Goal: Information Seeking & Learning: Compare options

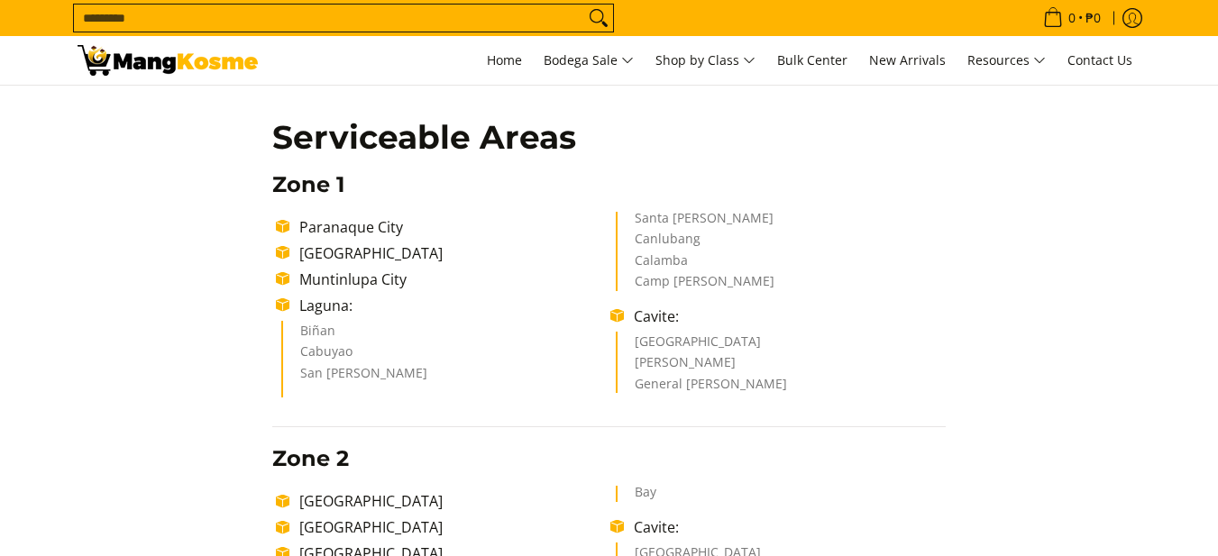
scroll to position [270, 0]
click at [337, 370] on ul "Paranaque City Las Piñas City Muntinlupa City Laguna: Biñan Cabuyao San Pedro S…" at bounding box center [608, 305] width 673 height 187
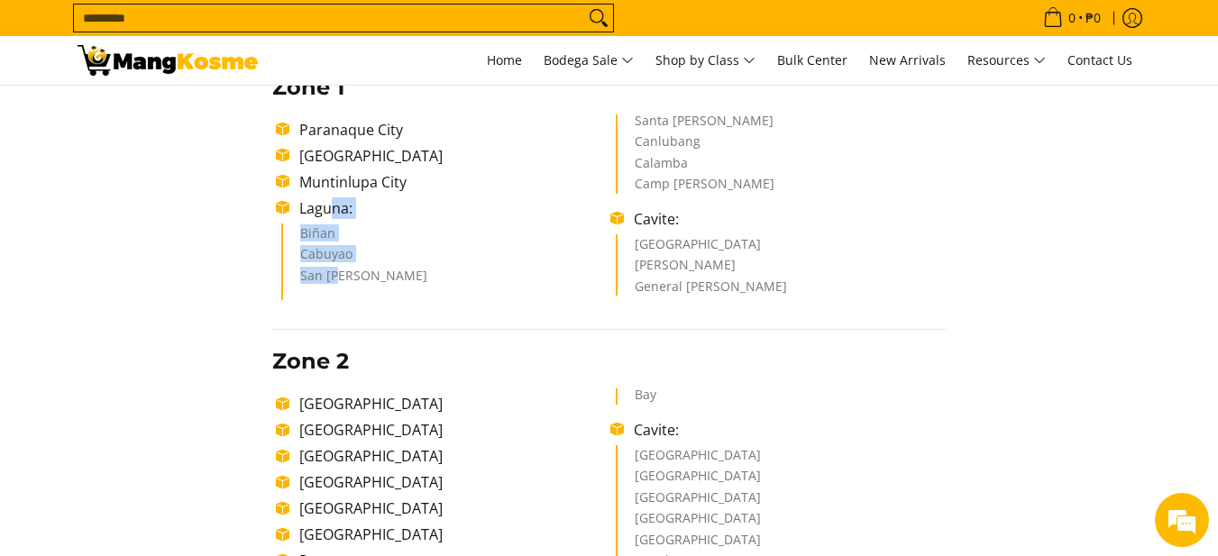
scroll to position [451, 0]
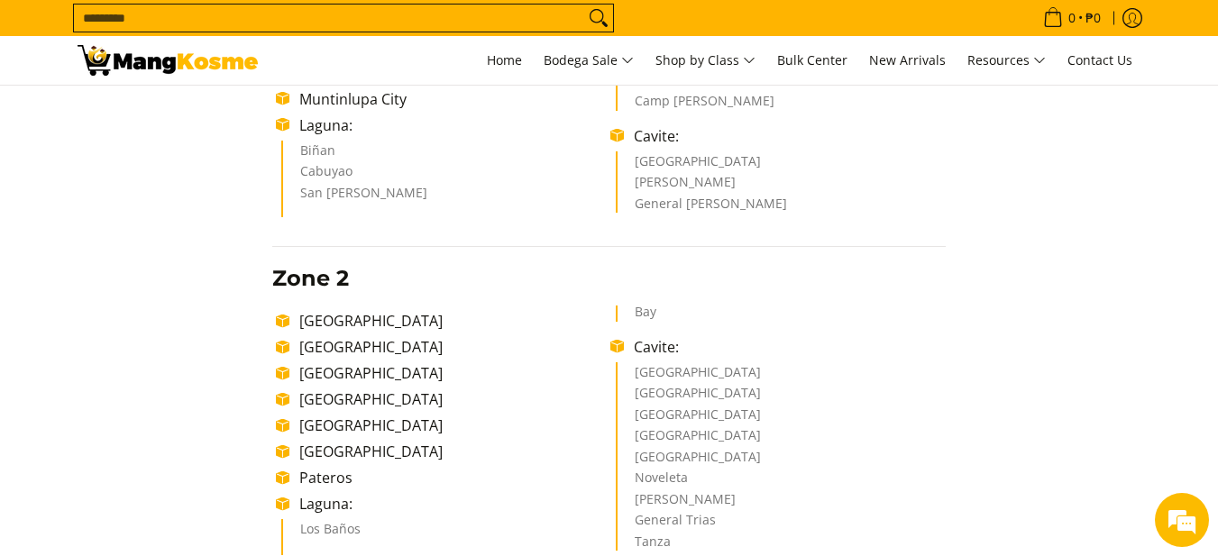
click at [337, 370] on li "Pasig City" at bounding box center [450, 373] width 320 height 22
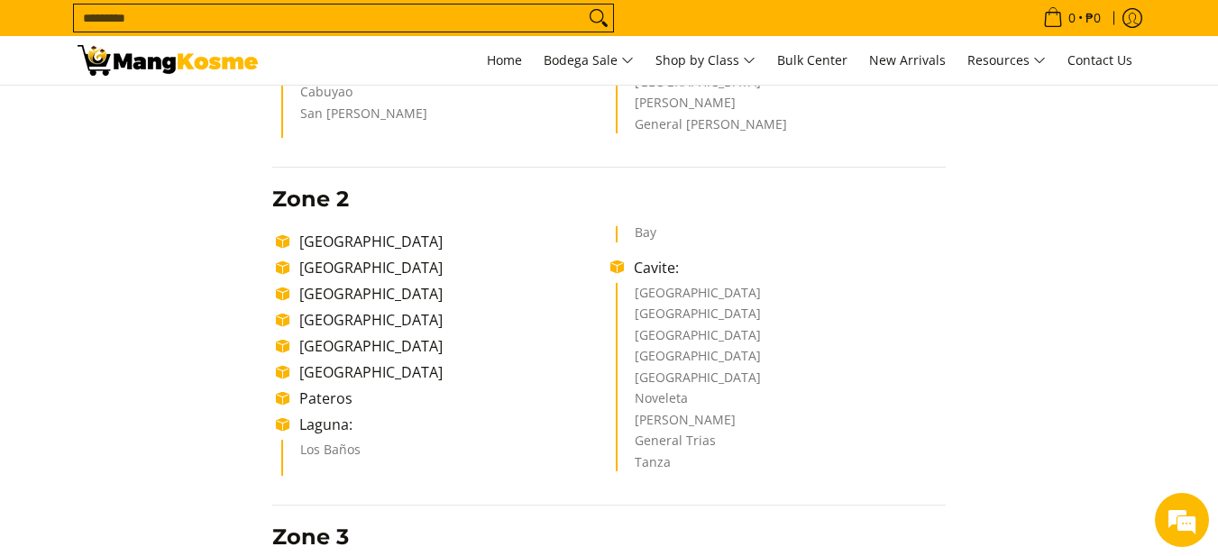
scroll to position [541, 0]
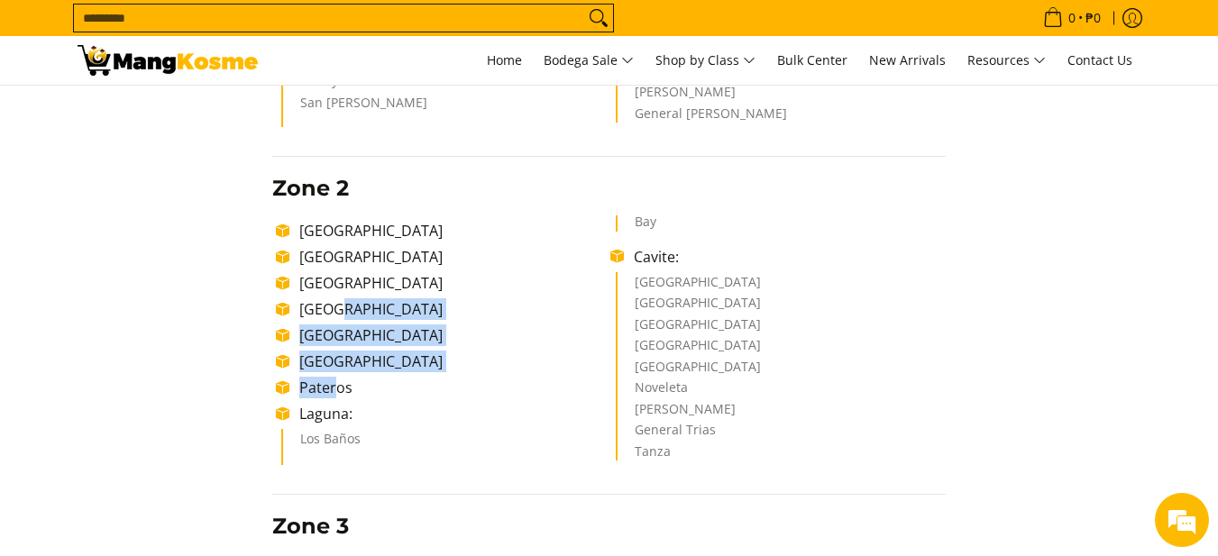
drag, startPoint x: 335, startPoint y: 315, endPoint x: 330, endPoint y: 398, distance: 84.0
click at [331, 398] on ul "Makati City Manila City Pasig City Taguig City Mandaluyong City San Juan City P…" at bounding box center [608, 339] width 673 height 249
click at [330, 398] on li "Pateros" at bounding box center [450, 388] width 320 height 22
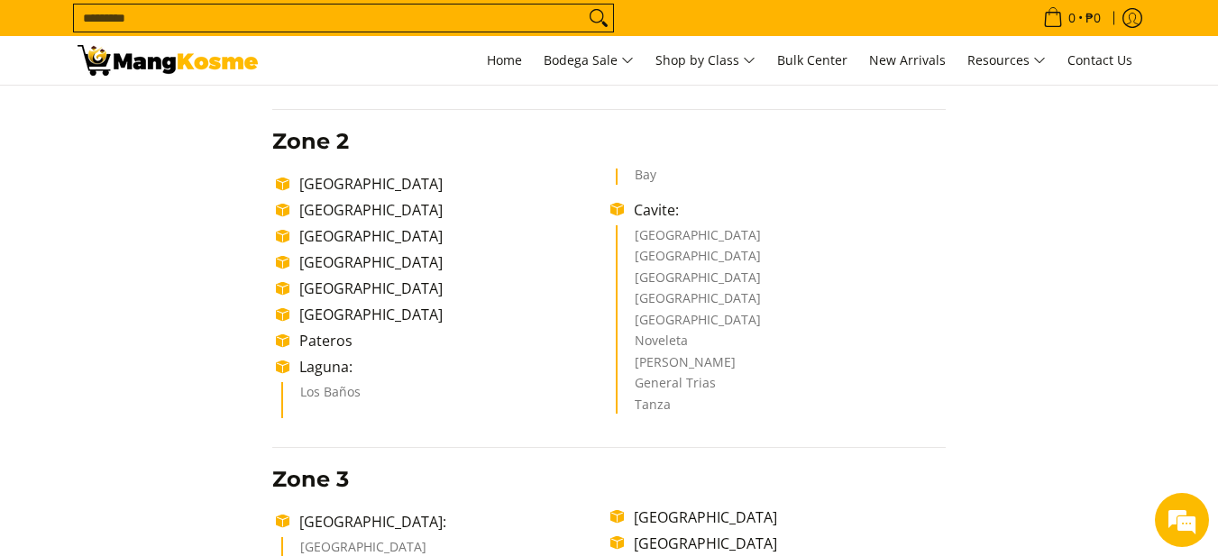
scroll to position [631, 0]
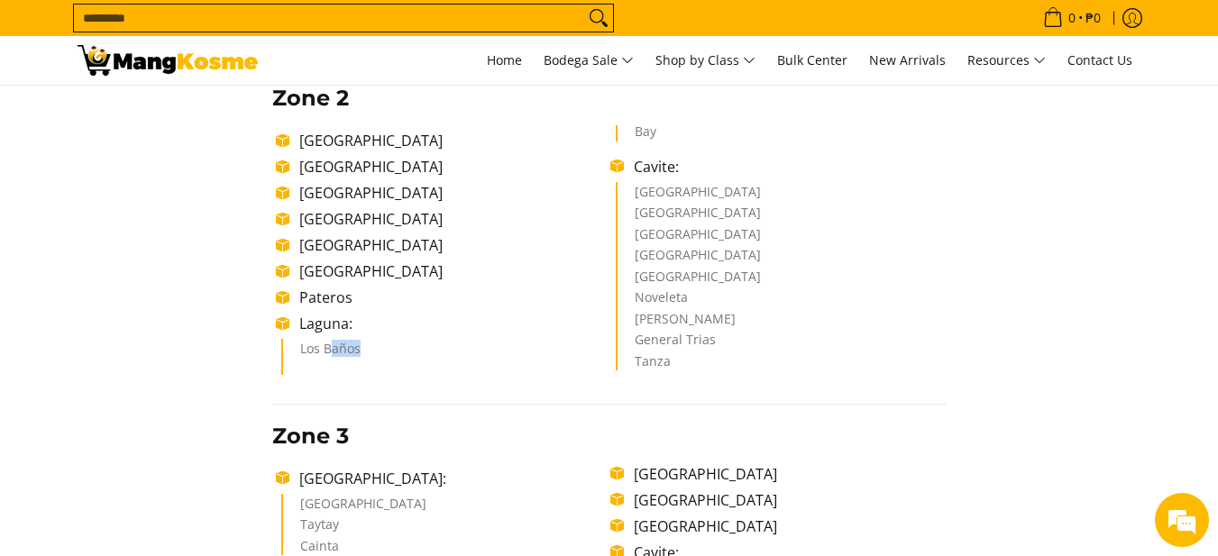
drag, startPoint x: 334, startPoint y: 356, endPoint x: 375, endPoint y: 348, distance: 41.4
click at [375, 348] on li "Los Baños" at bounding box center [446, 353] width 293 height 22
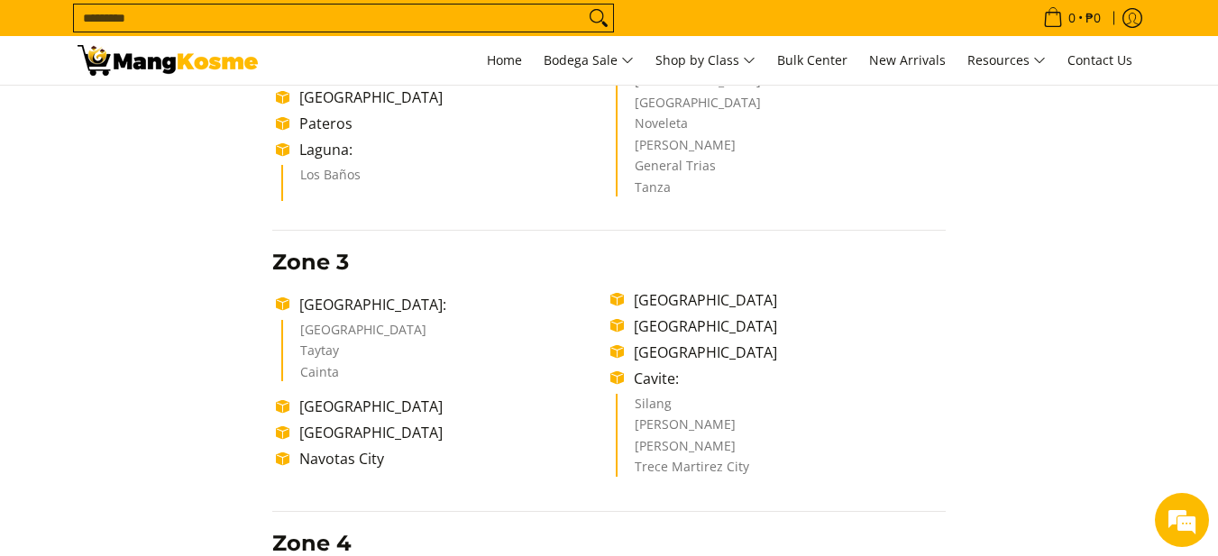
scroll to position [811, 0]
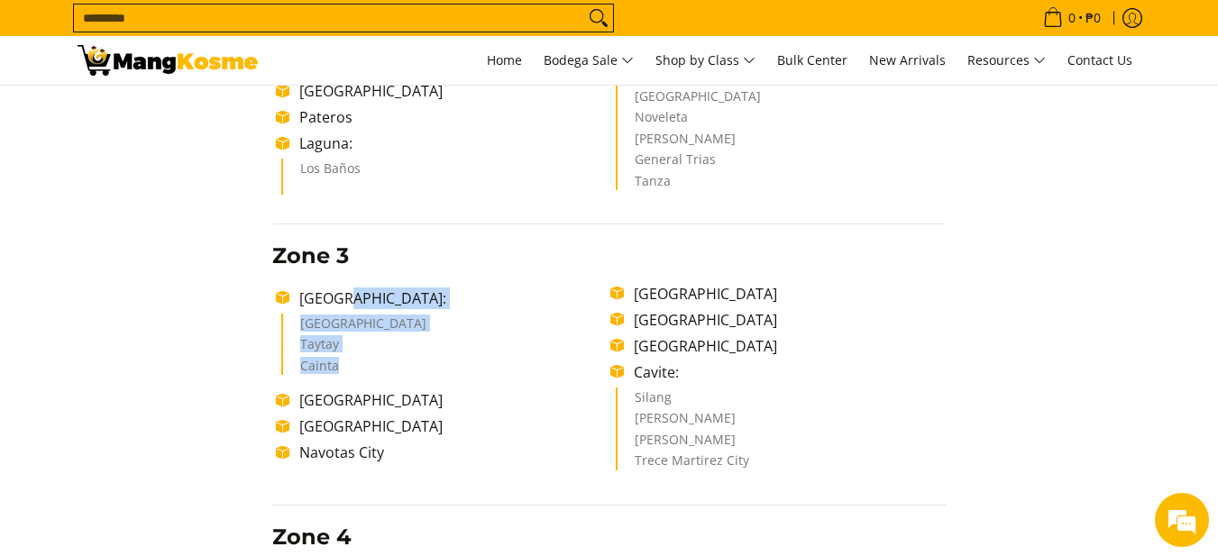
drag, startPoint x: 346, startPoint y: 303, endPoint x: 342, endPoint y: 369, distance: 65.9
click at [342, 369] on ul "Rizal: Antipolo City Taytay Cainta Quezon City Marikina City Navotas City Valen…" at bounding box center [608, 380] width 673 height 194
click at [342, 369] on li "Cainta" at bounding box center [446, 368] width 293 height 16
click at [341, 366] on li "Cainta" at bounding box center [446, 368] width 293 height 16
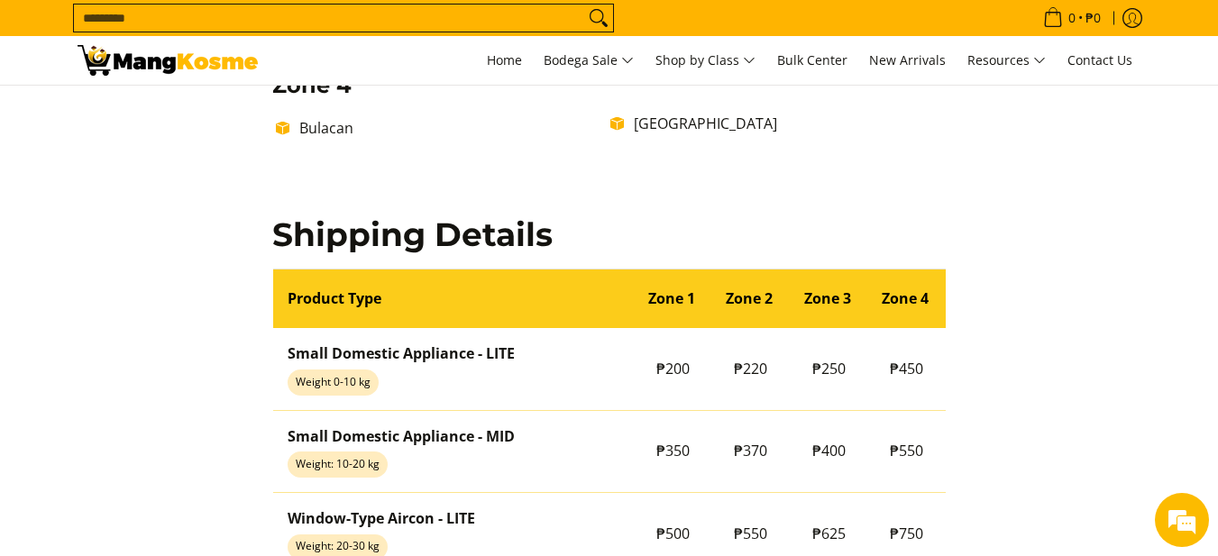
scroll to position [1352, 0]
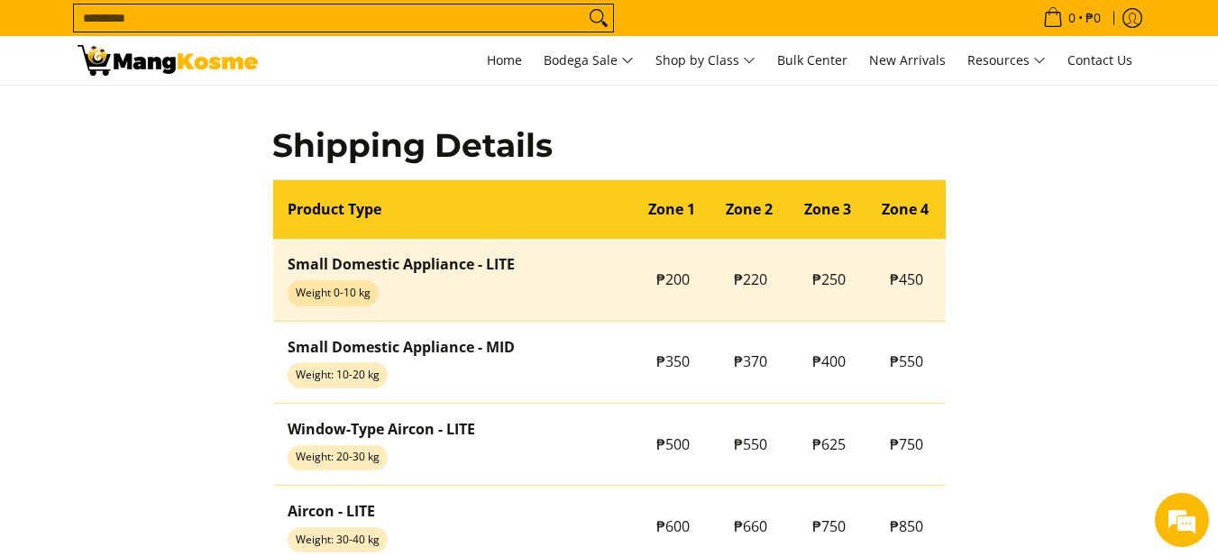
click at [440, 264] on strong "Small Domestic Appliance - LITE" at bounding box center [401, 264] width 227 height 20
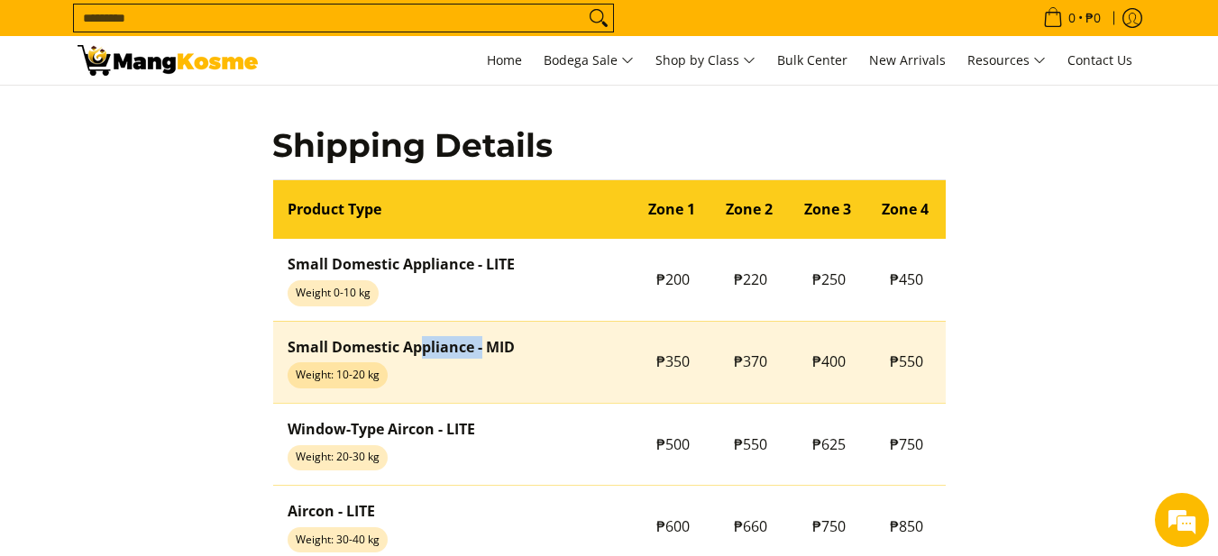
drag, startPoint x: 421, startPoint y: 344, endPoint x: 481, endPoint y: 352, distance: 60.9
click at [481, 352] on strong "Small Domestic Appliance - MID" at bounding box center [401, 347] width 227 height 20
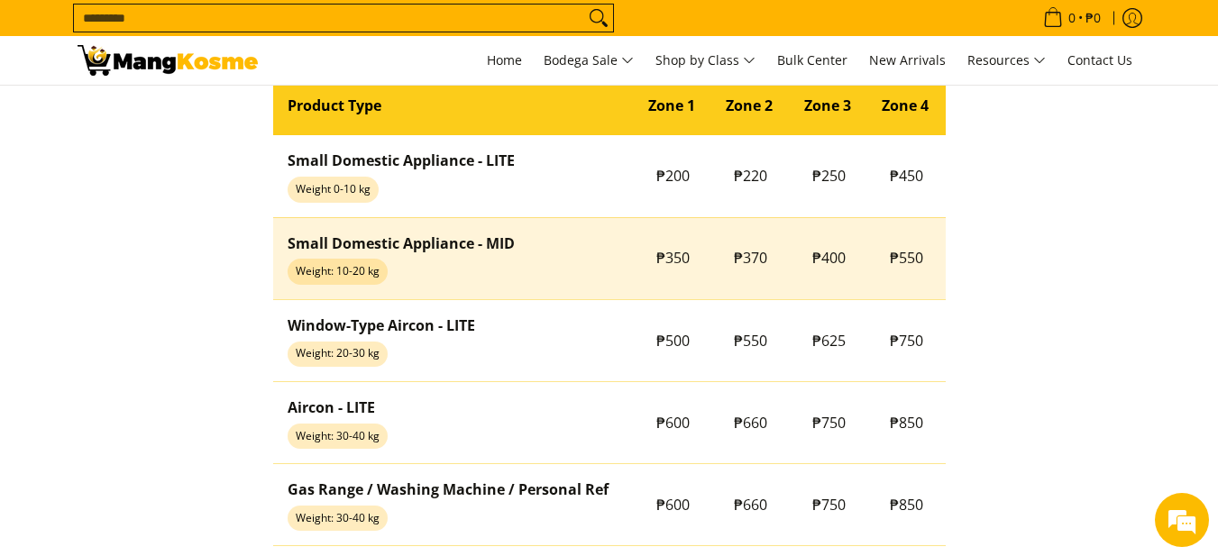
scroll to position [1532, 0]
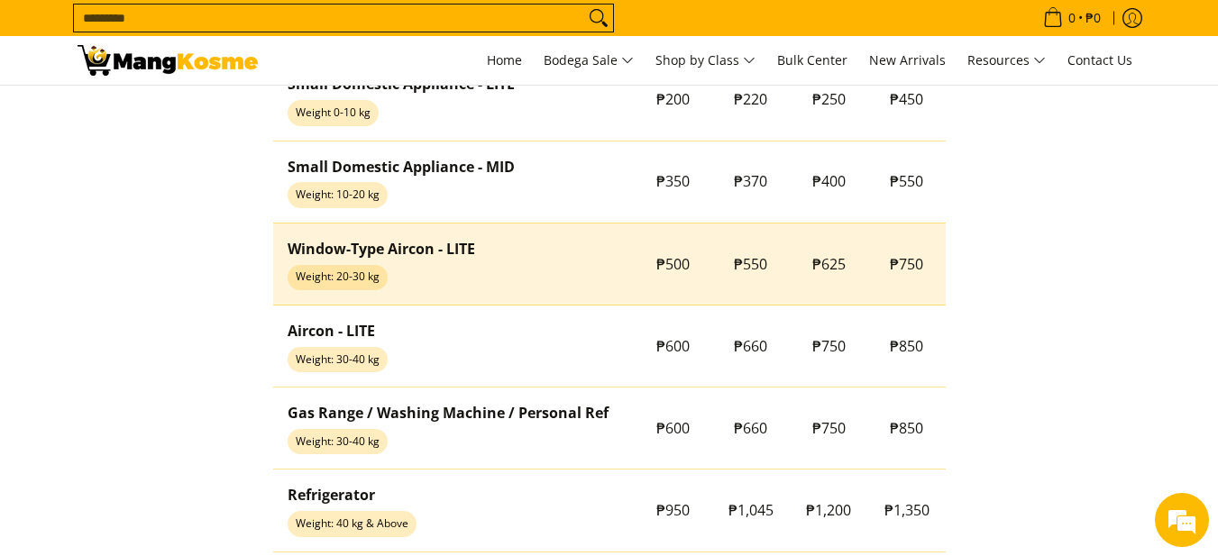
click at [456, 242] on strong "Window-Type Aircon - LITE" at bounding box center [381, 249] width 187 height 20
click at [917, 265] on span "₱750" at bounding box center [906, 264] width 33 height 20
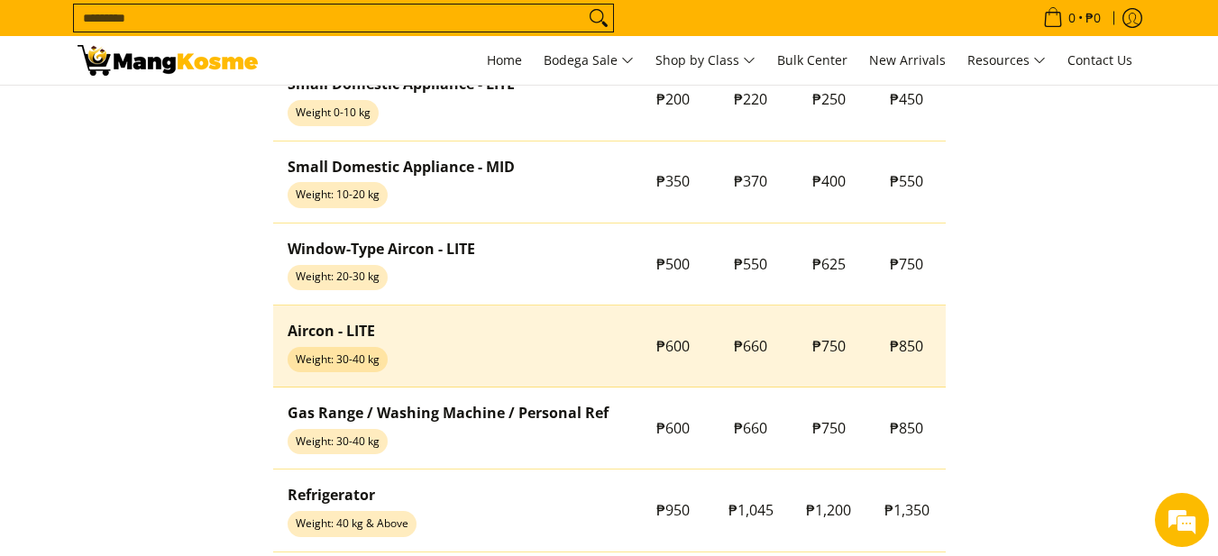
click at [391, 326] on td "Aircon - LITE Weight: 30-40 kg" at bounding box center [453, 347] width 361 height 82
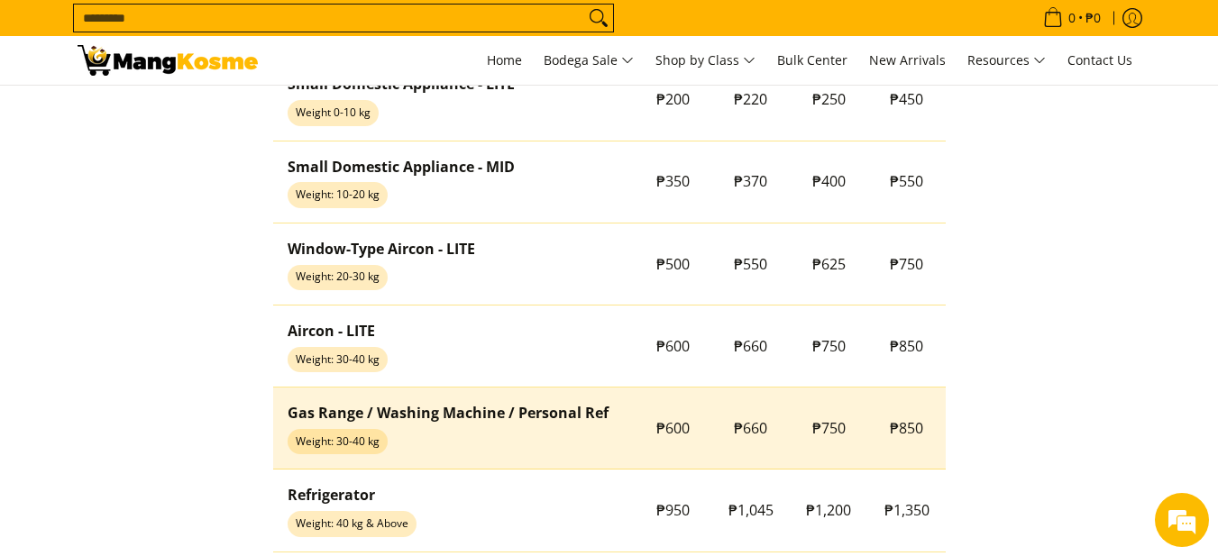
click at [461, 395] on td "Gas Range / Washing Machine / Personal Ref Weight: 30-40 kg" at bounding box center [453, 429] width 361 height 82
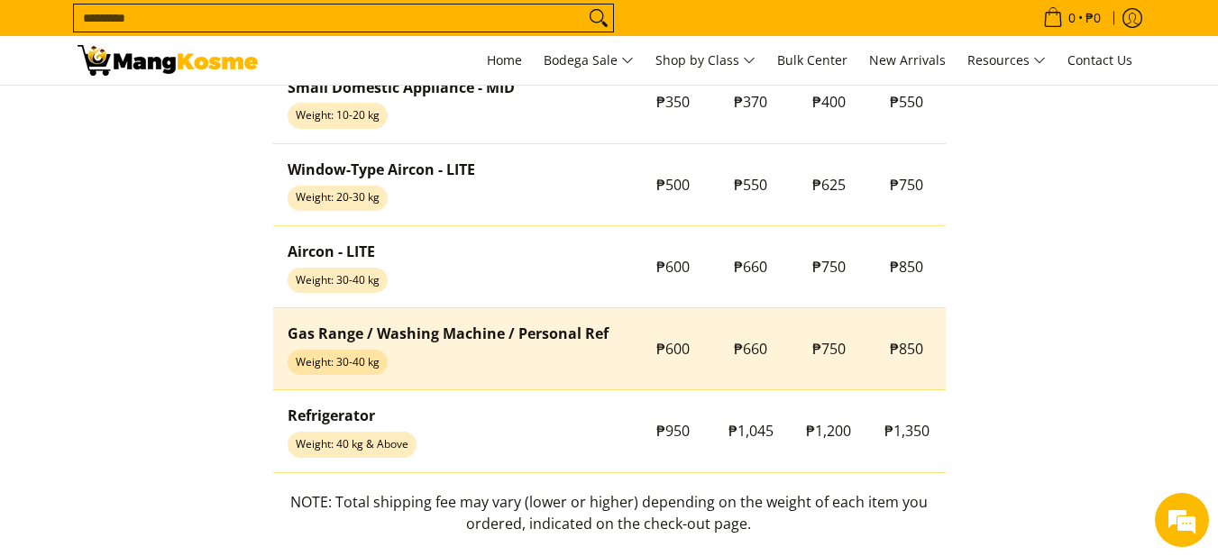
scroll to position [1622, 0]
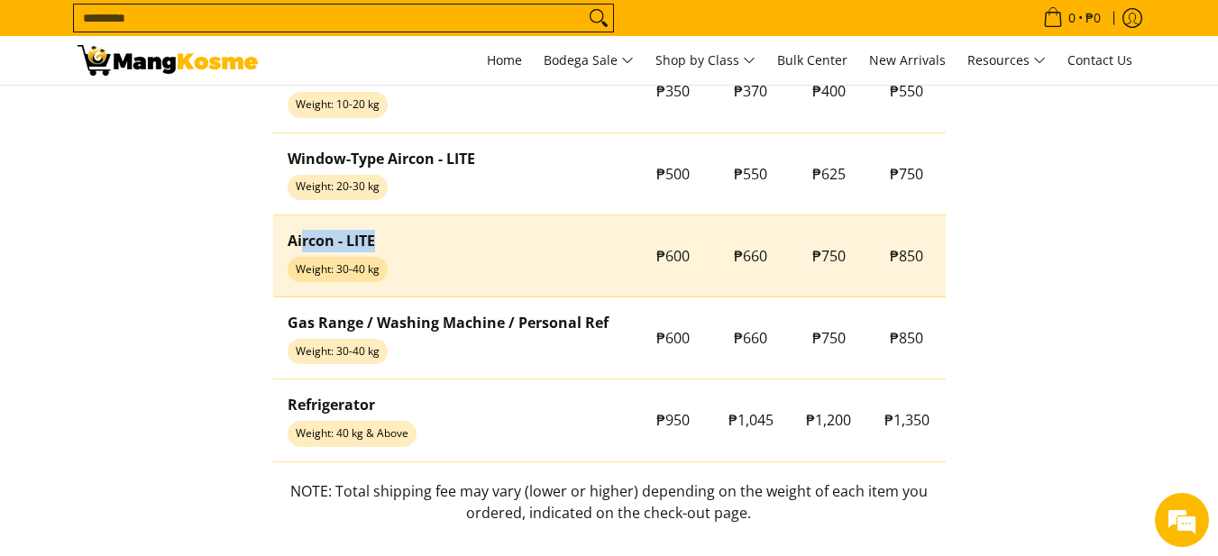
drag, startPoint x: 300, startPoint y: 233, endPoint x: 393, endPoint y: 233, distance: 92.8
click at [393, 233] on td "Aircon - LITE Weight: 30-40 kg" at bounding box center [453, 256] width 361 height 82
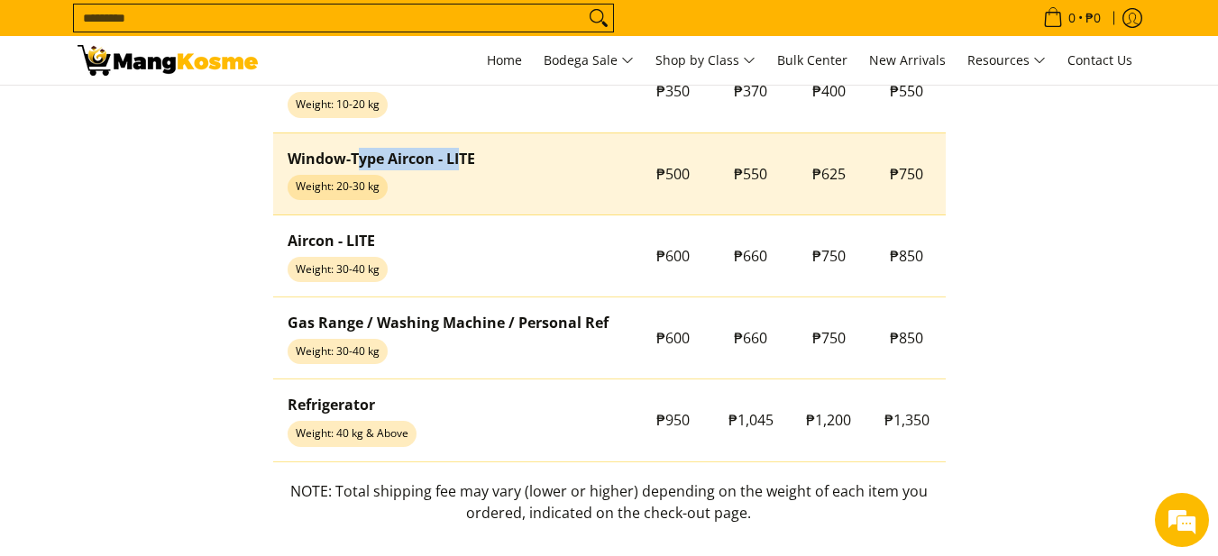
drag, startPoint x: 362, startPoint y: 157, endPoint x: 460, endPoint y: 156, distance: 97.3
click at [460, 156] on strong "Window-Type Aircon - LITE" at bounding box center [381, 159] width 187 height 20
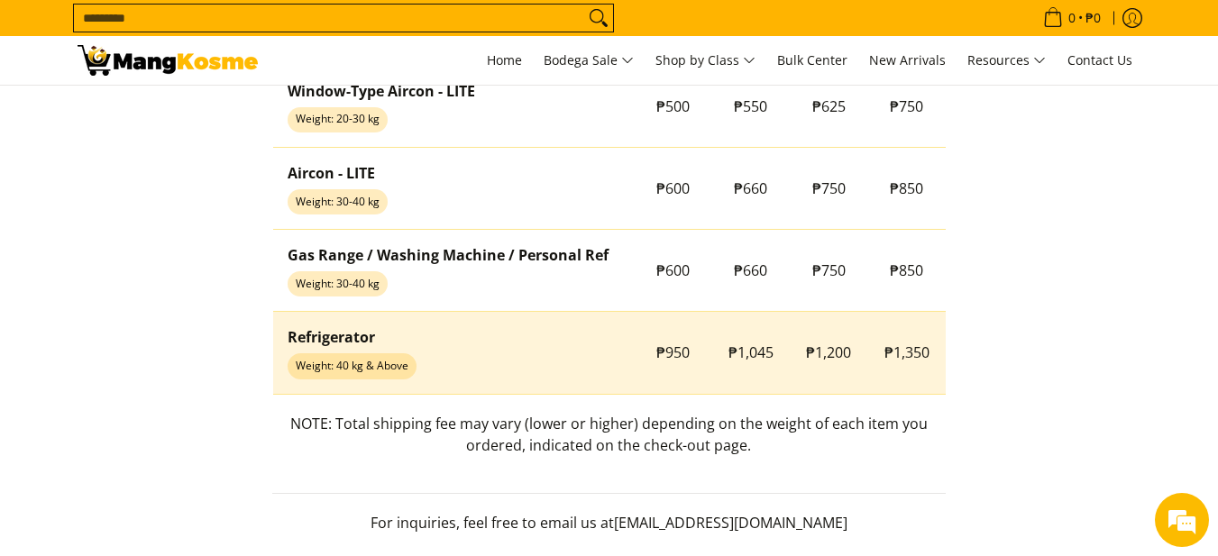
scroll to position [1442, 0]
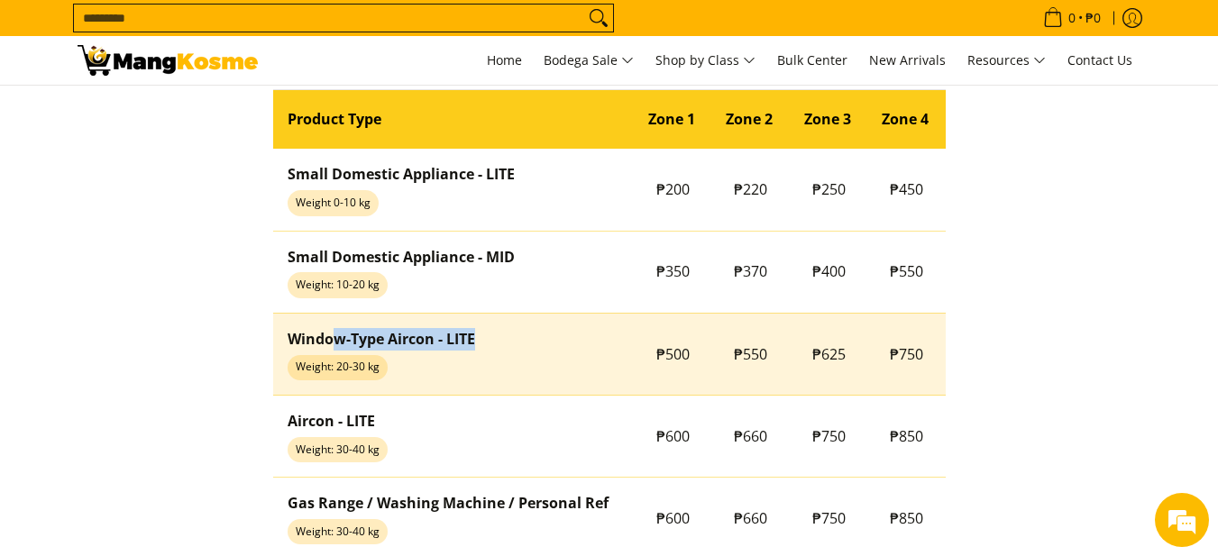
drag, startPoint x: 335, startPoint y: 334, endPoint x: 570, endPoint y: 345, distance: 234.6
click at [570, 345] on td "Window-Type Aircon - LITE Weight: 20-30 kg" at bounding box center [453, 354] width 361 height 82
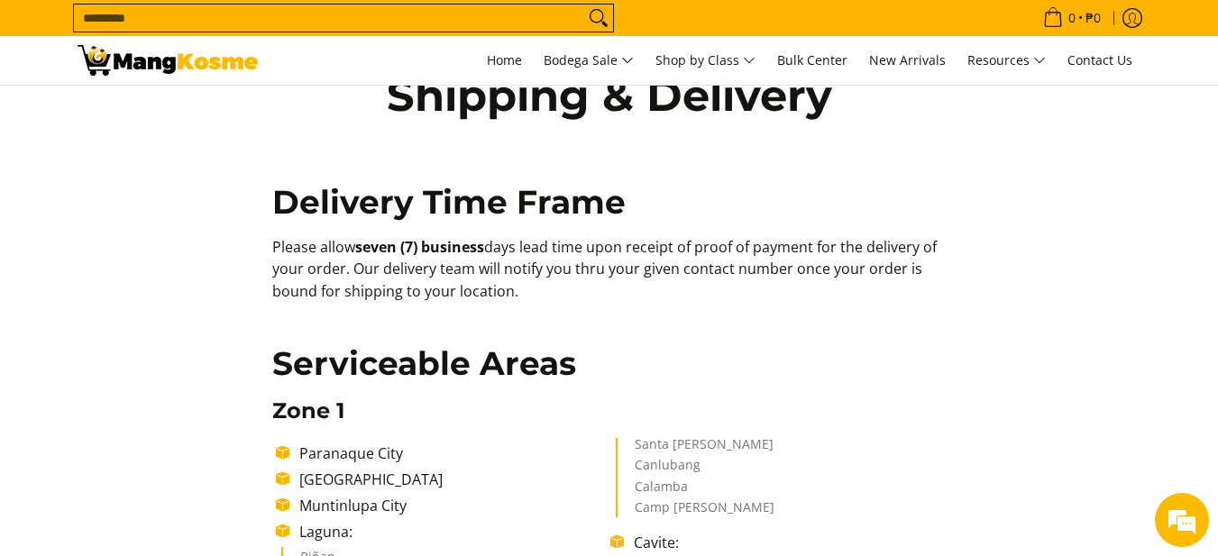
scroll to position [0, 0]
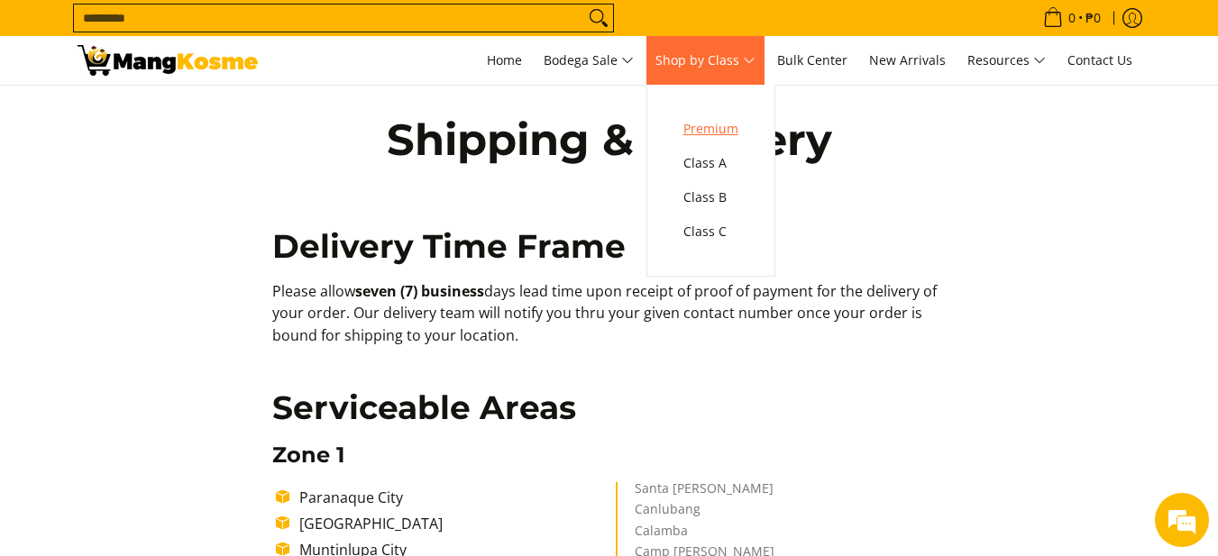
click at [713, 126] on span "Premium" at bounding box center [710, 129] width 55 height 23
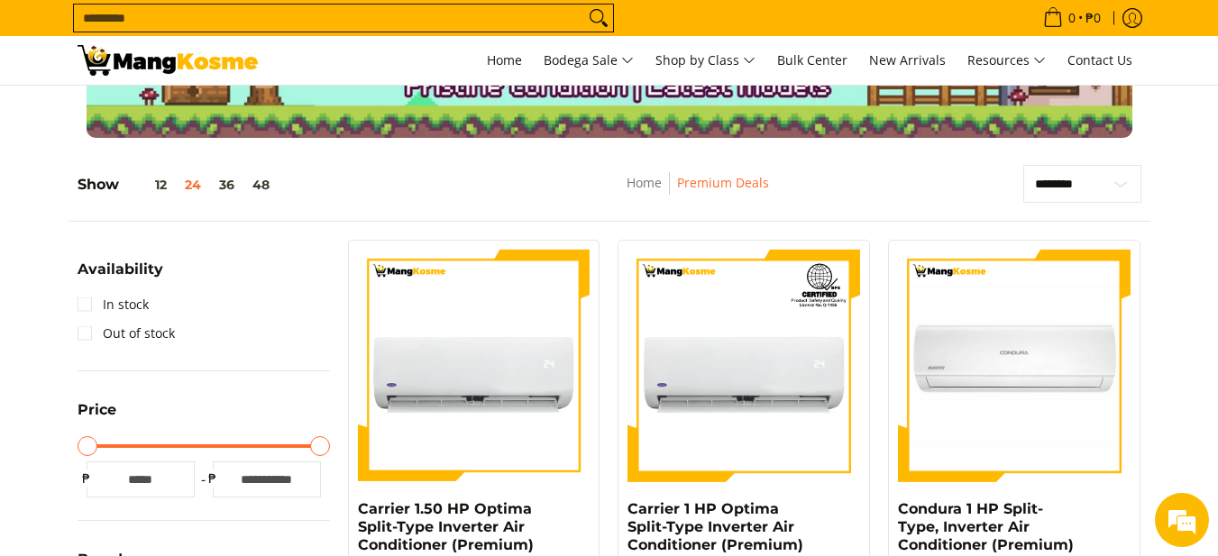
scroll to position [90, 0]
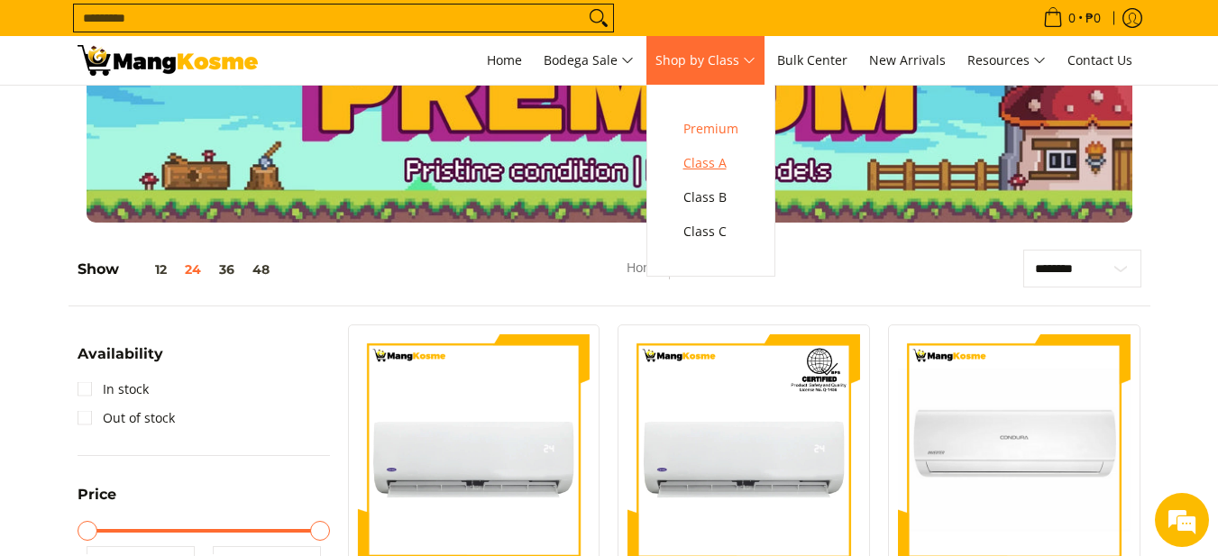
click at [714, 164] on span "Class A" at bounding box center [710, 163] width 55 height 23
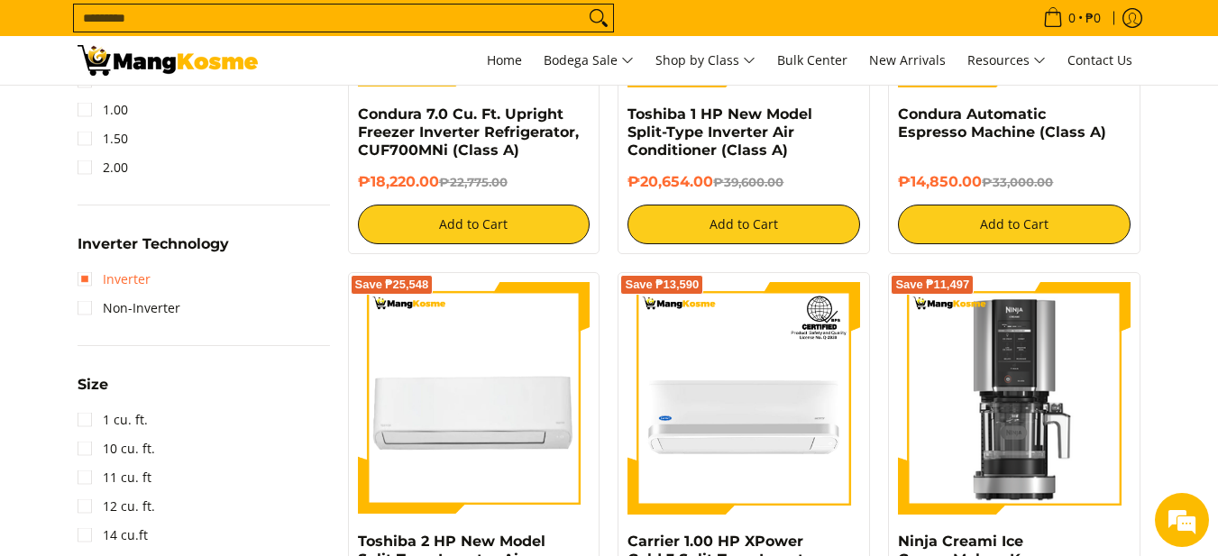
click at [90, 278] on link "Inverter" at bounding box center [114, 279] width 73 height 29
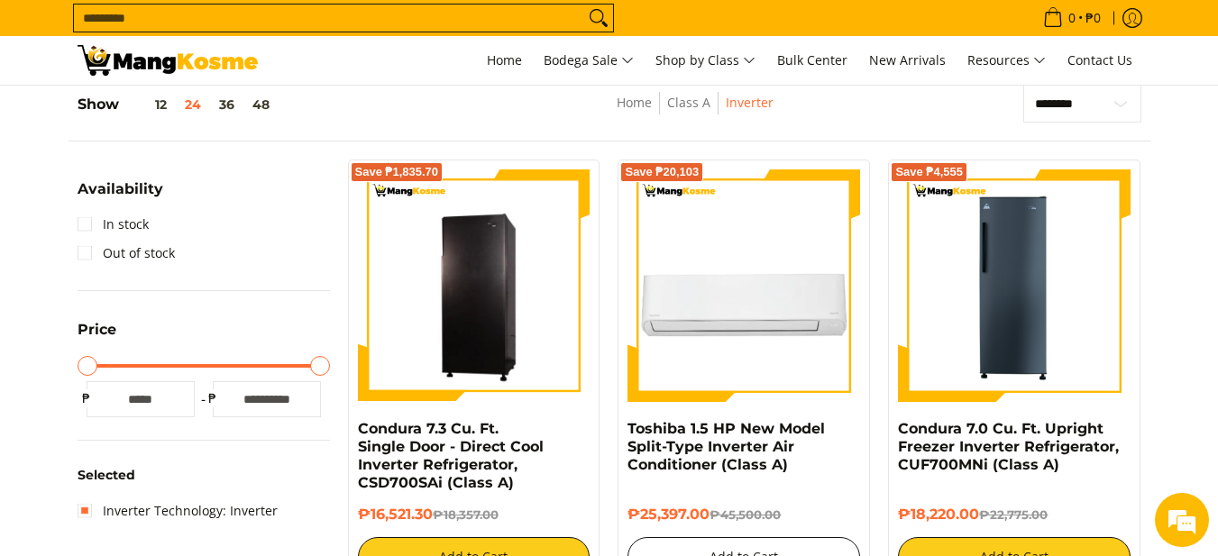
scroll to position [254, 0]
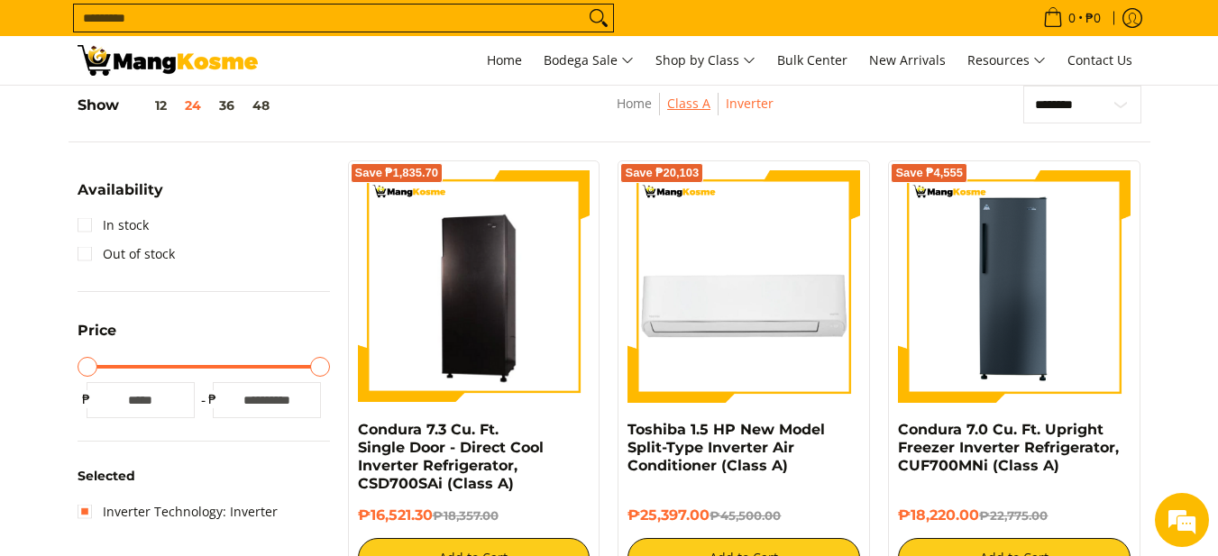
click at [701, 103] on link "Class A" at bounding box center [688, 103] width 43 height 17
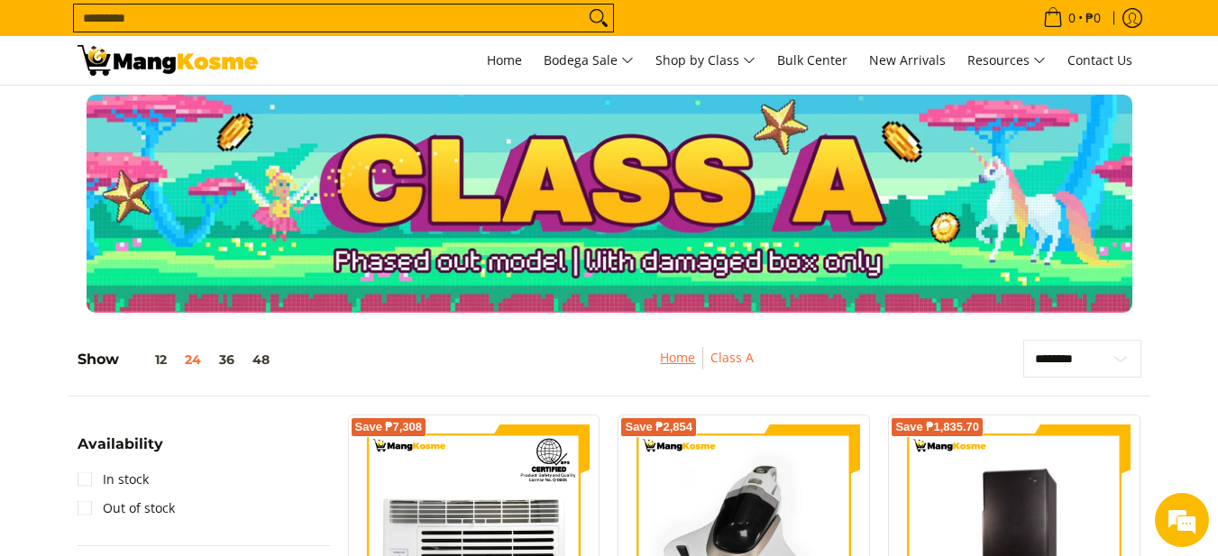
click at [690, 359] on link "Home" at bounding box center [677, 357] width 35 height 17
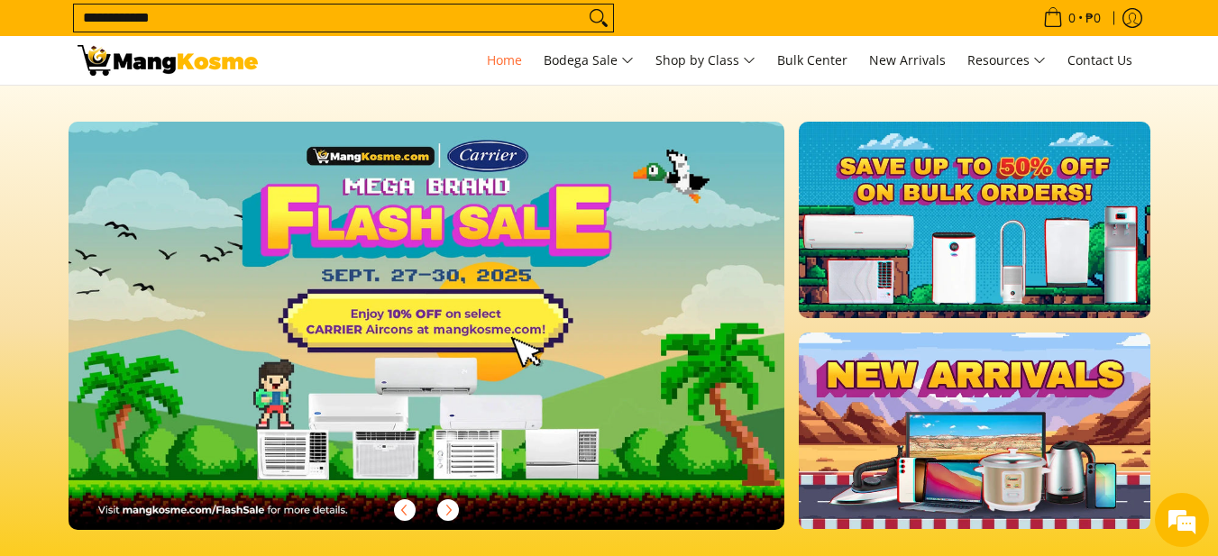
type input "**********"
click at [584, 5] on button "Search" at bounding box center [598, 18] width 29 height 27
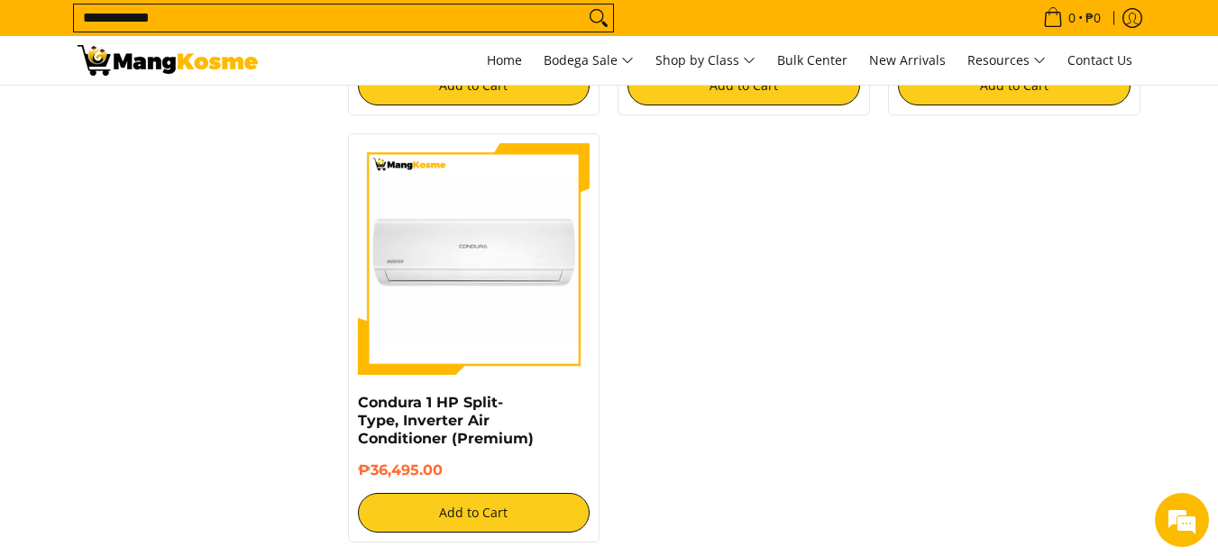
scroll to position [1712, 0]
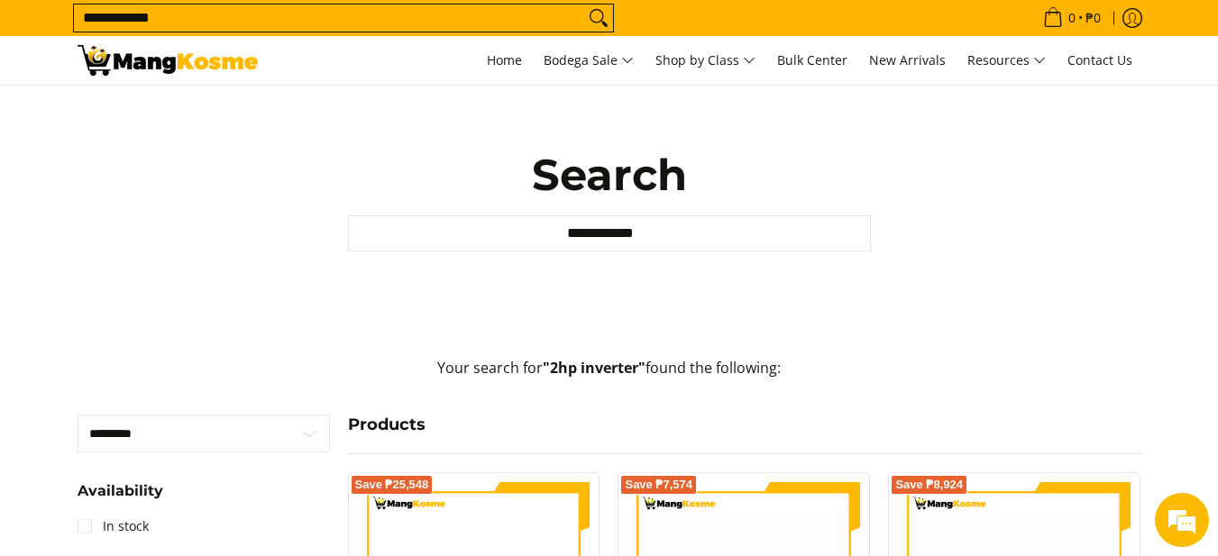
scroll to position [0, 0]
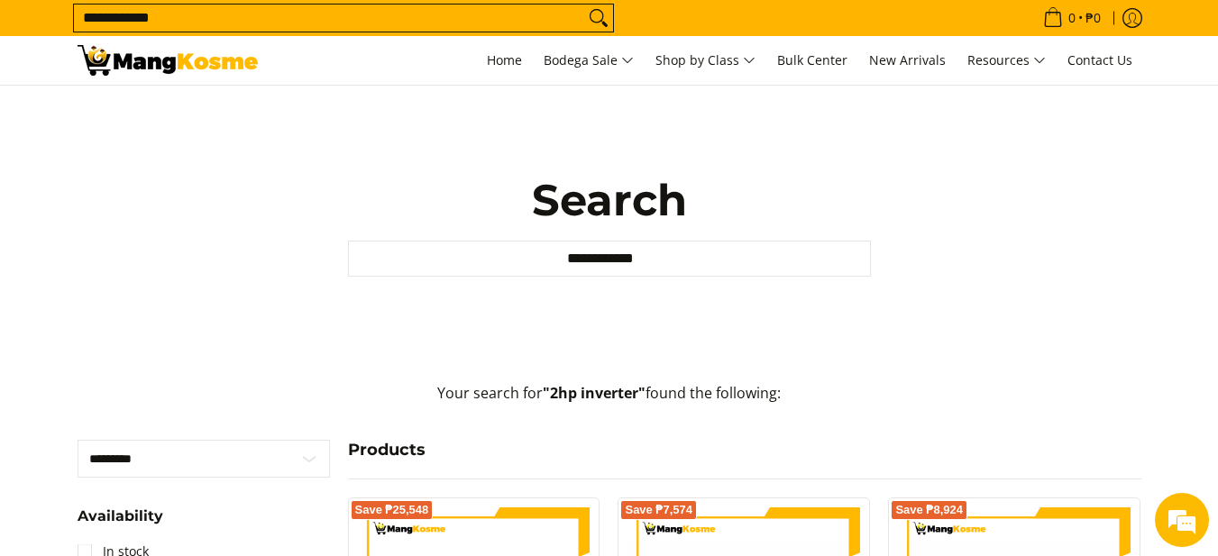
click at [142, 15] on input "**********" at bounding box center [329, 18] width 510 height 27
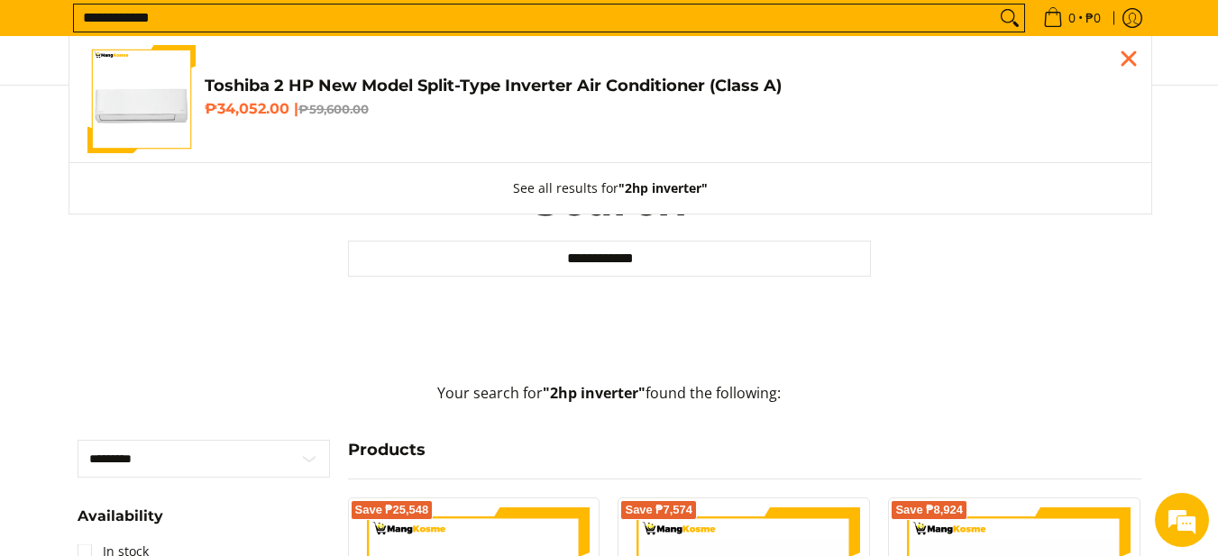
click at [142, 12] on input "**********" at bounding box center [534, 18] width 921 height 27
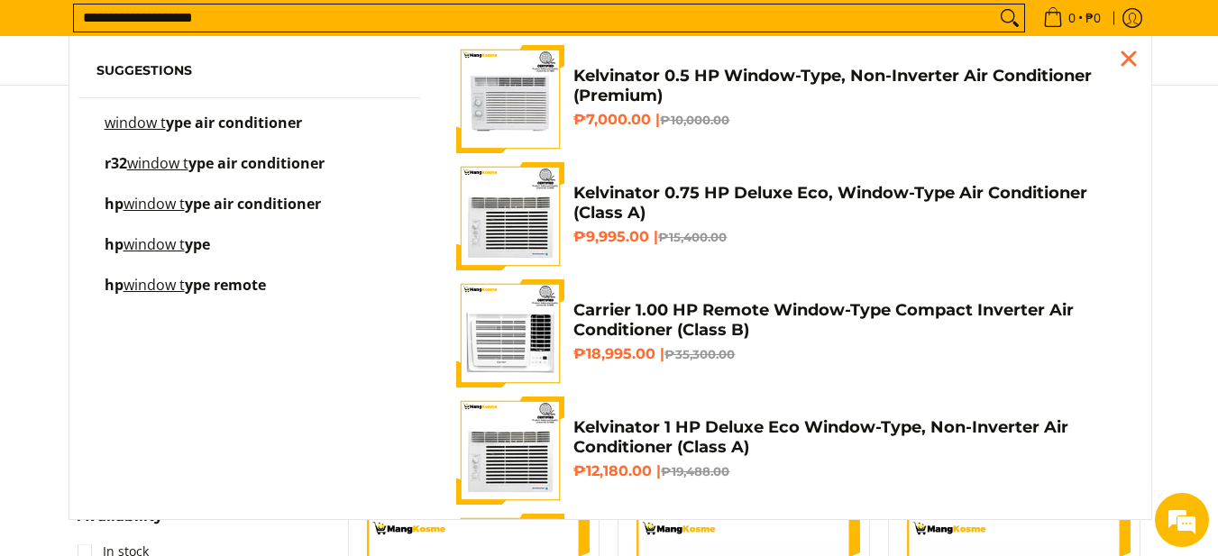
type input "**********"
click at [995, 5] on button "Search" at bounding box center [1009, 18] width 29 height 27
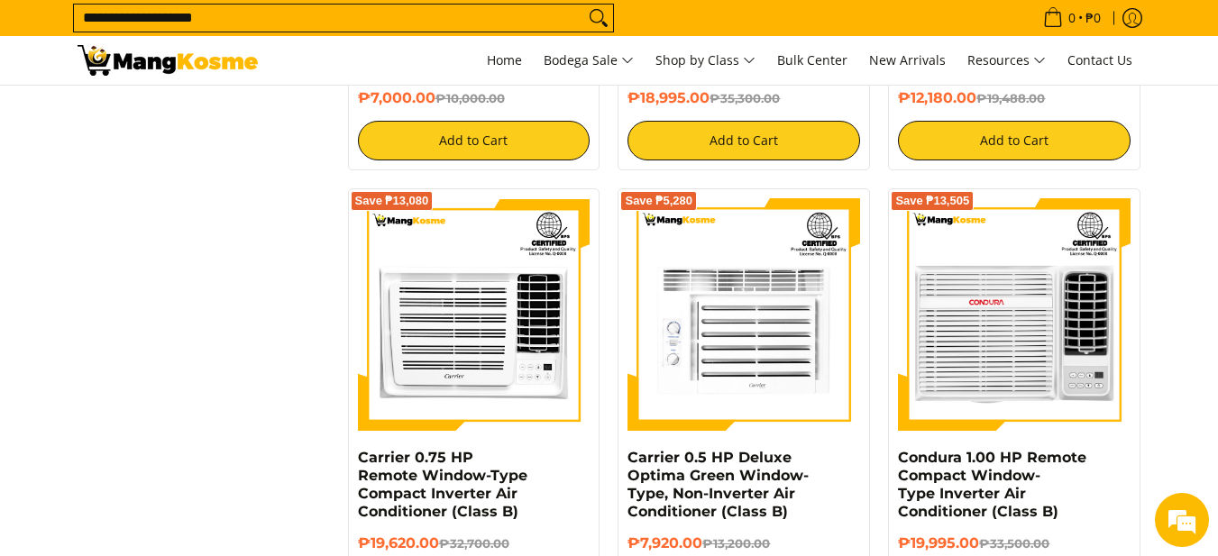
scroll to position [721, 0]
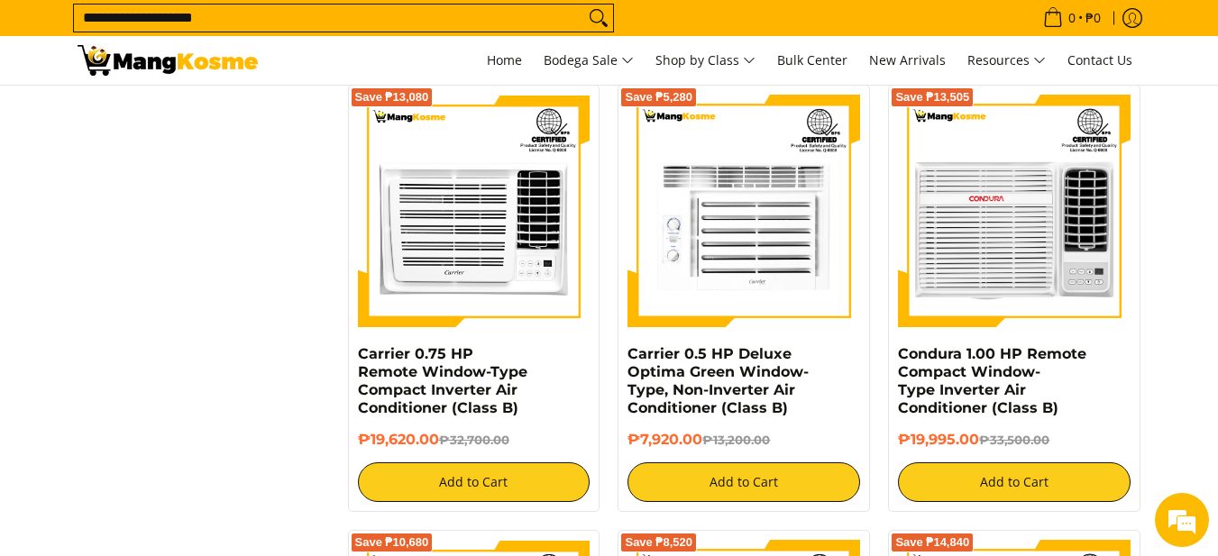
scroll to position [811, 0]
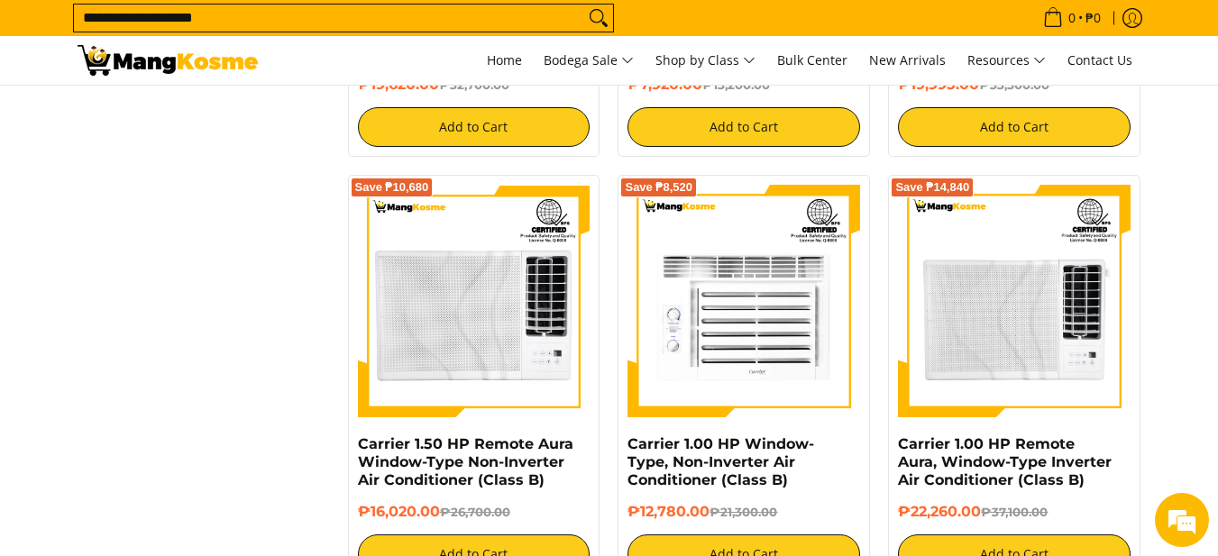
scroll to position [1262, 0]
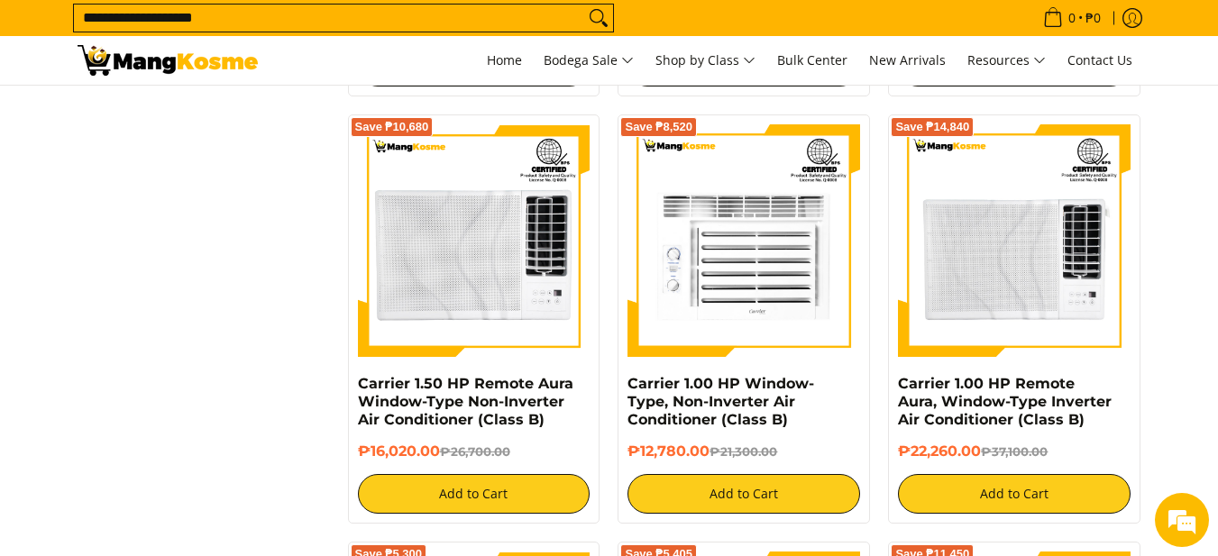
scroll to position [1172, 0]
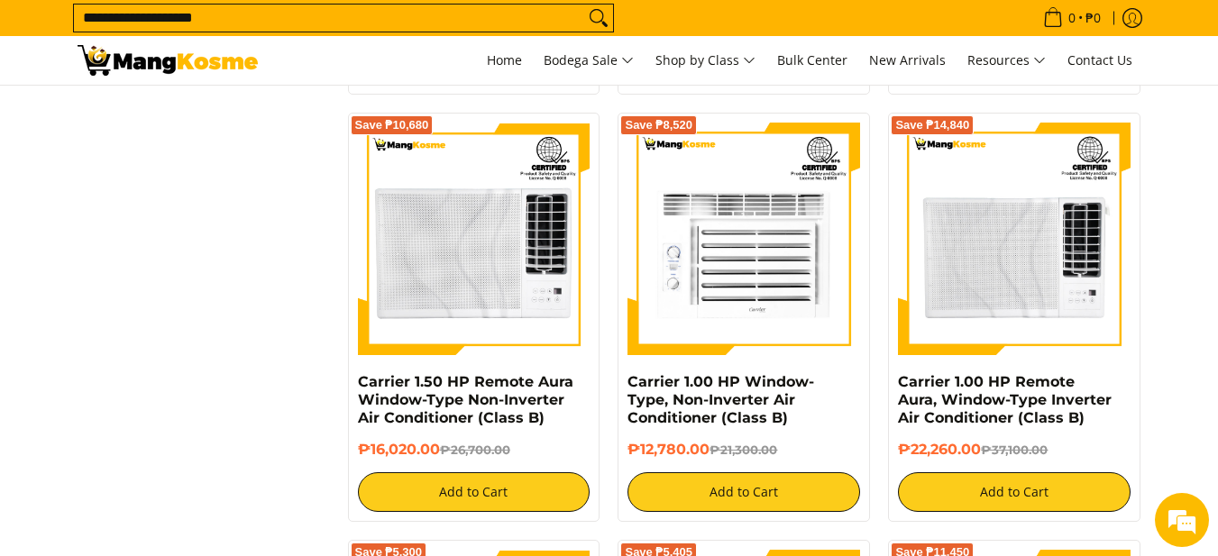
scroll to position [1262, 0]
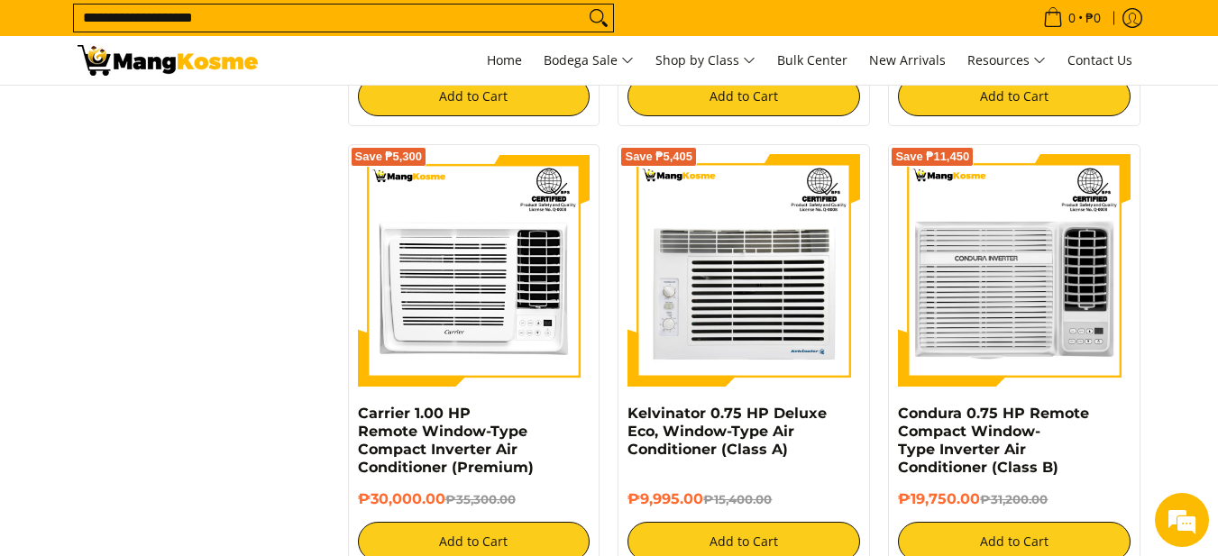
scroll to position [1622, 0]
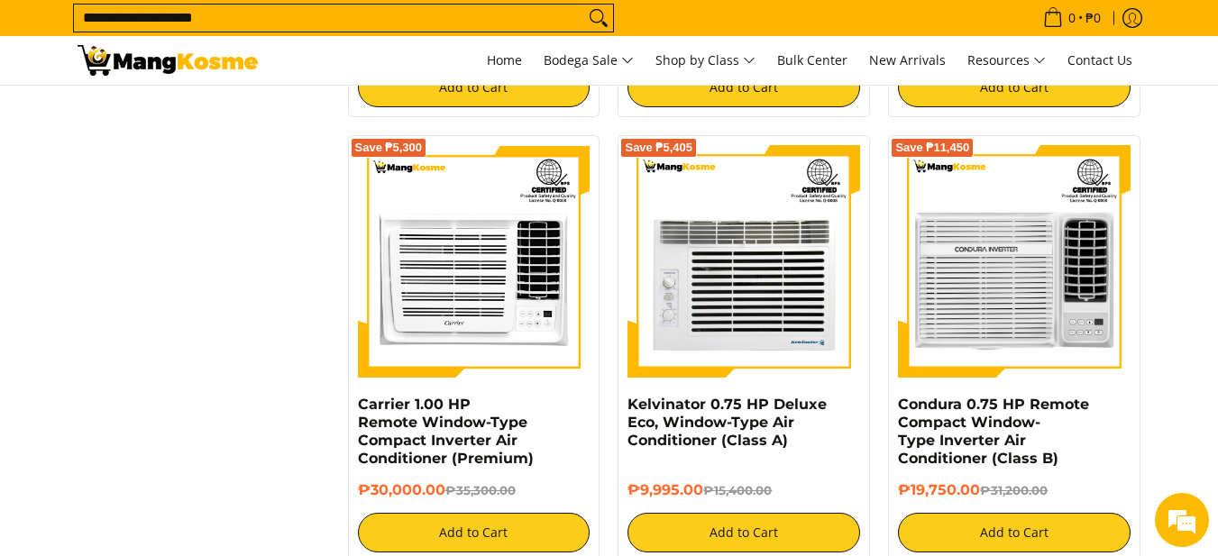
click at [1176, 313] on section "**********" at bounding box center [609, 436] width 1218 height 3947
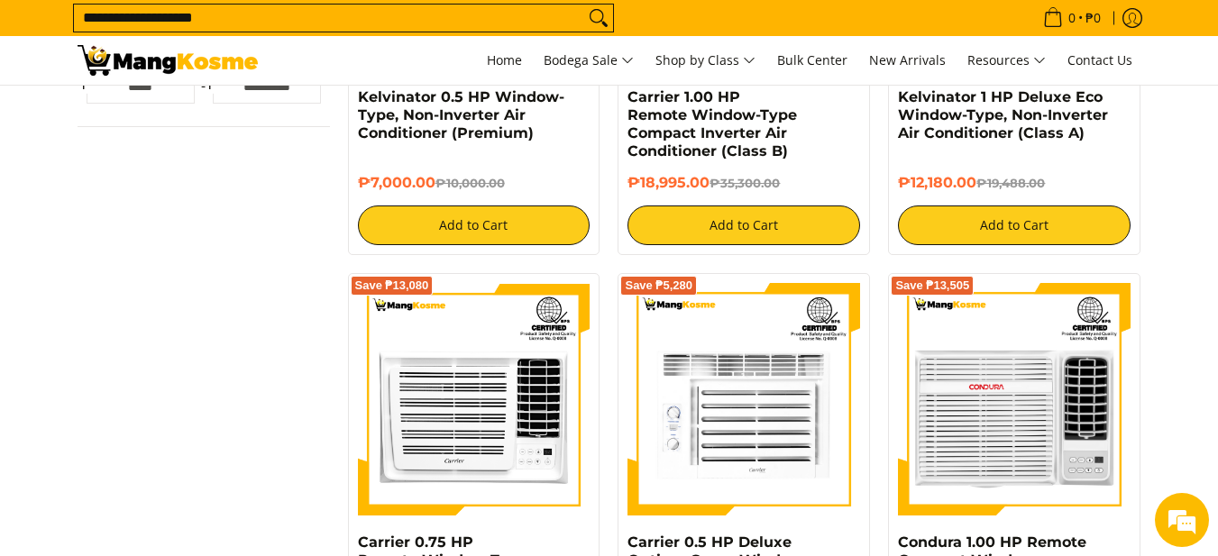
scroll to position [811, 0]
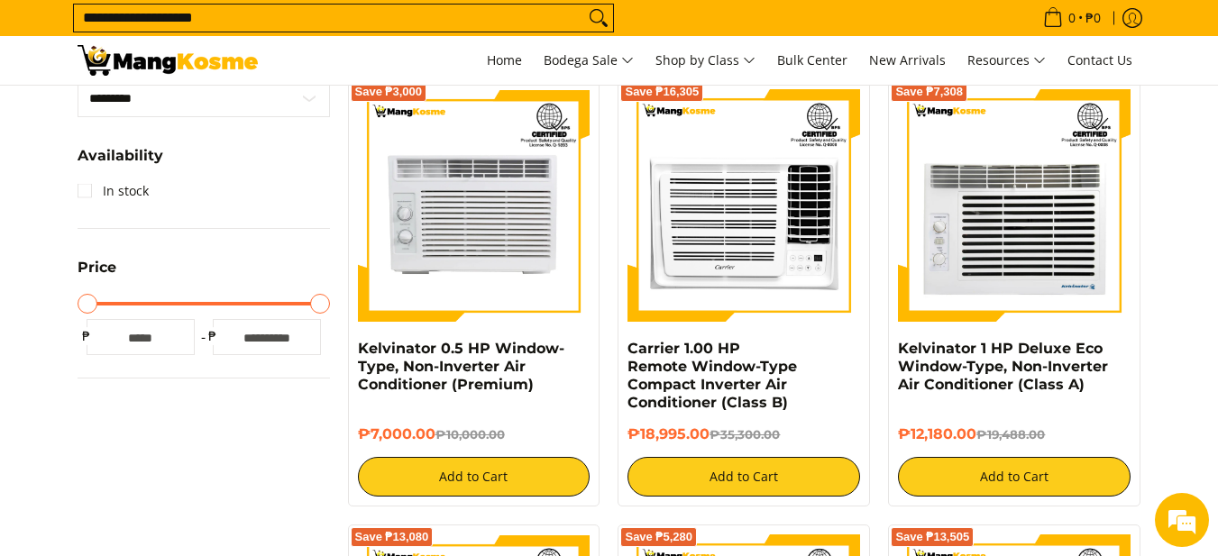
scroll to position [721, 0]
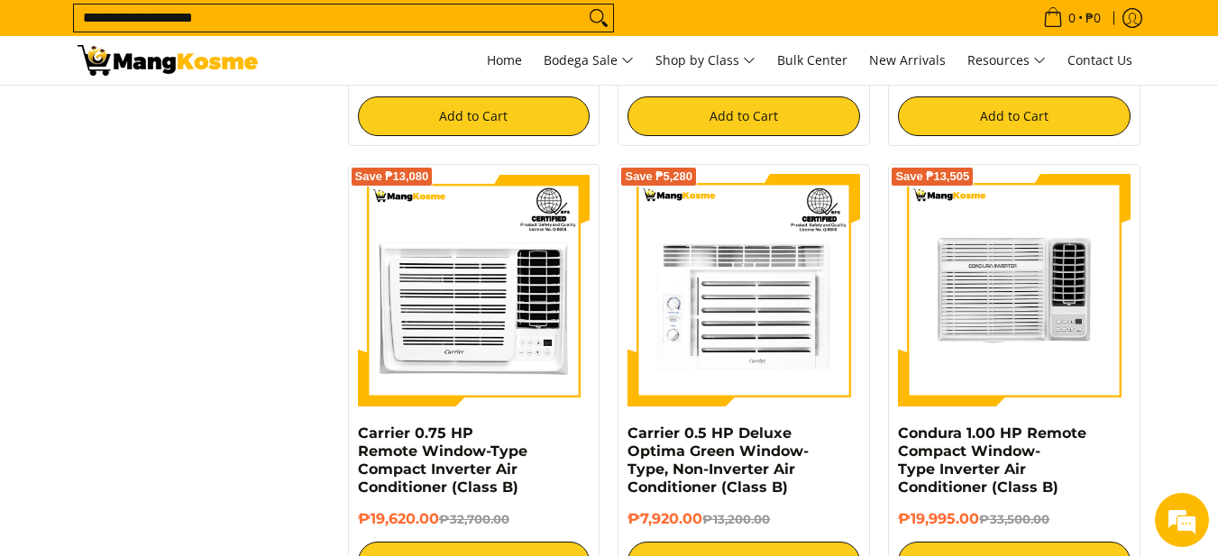
click at [1013, 369] on img at bounding box center [1014, 290] width 233 height 227
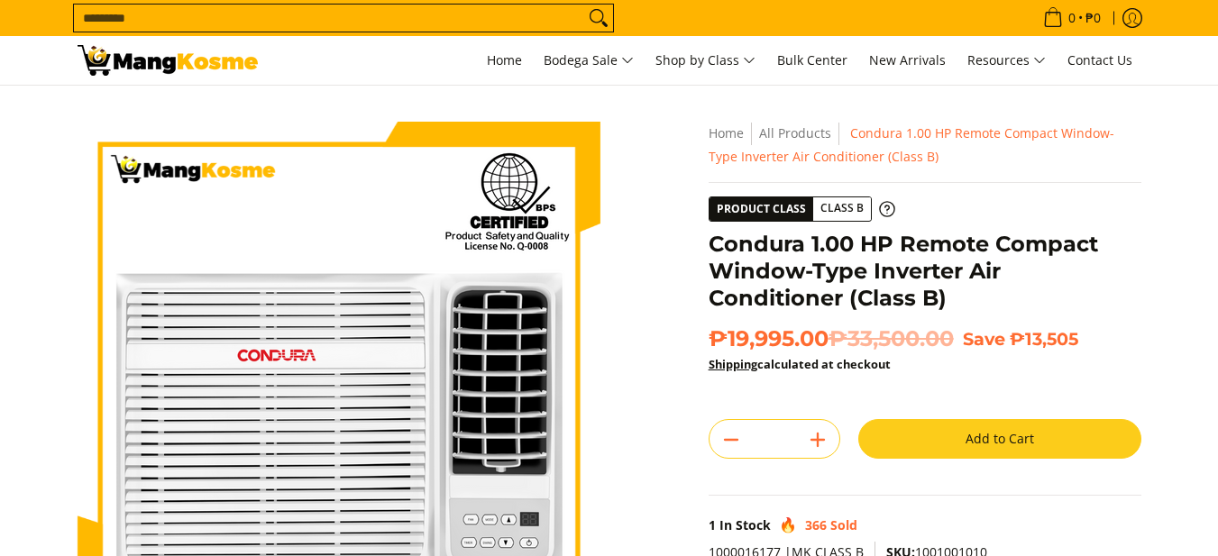
click at [829, 279] on h1 "Condura 1.00 HP Remote Compact Window-Type Inverter Air Conditioner (Class B)" at bounding box center [924, 271] width 433 height 81
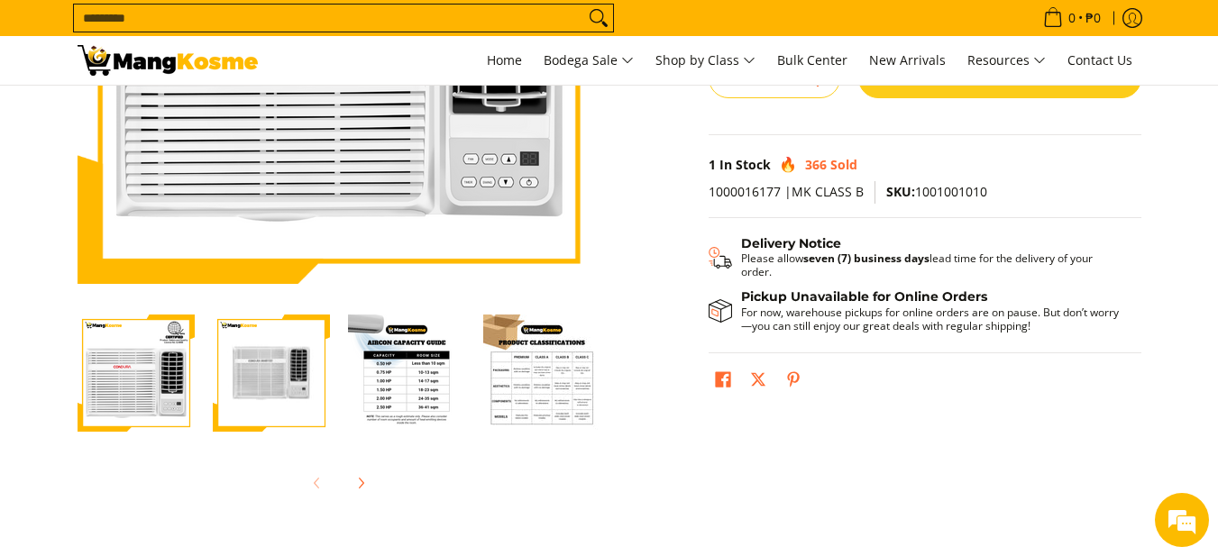
scroll to position [721, 0]
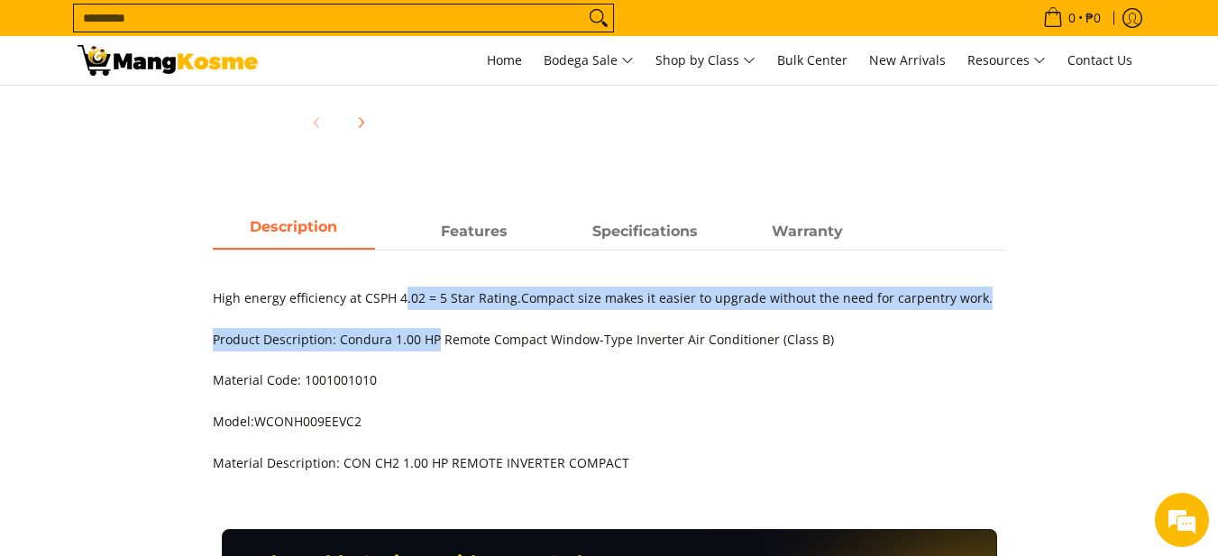
drag, startPoint x: 403, startPoint y: 272, endPoint x: 433, endPoint y: 344, distance: 78.0
click at [433, 344] on div "High energy efficiency at CSPH 4.02 = 5 Star Rating. Compact size makes it easi…" at bounding box center [609, 371] width 793 height 243
click at [433, 344] on span "Product Description: Condura 1.00 HP Remote Compact Window-Type Inverter Air Co…" at bounding box center [523, 339] width 621 height 17
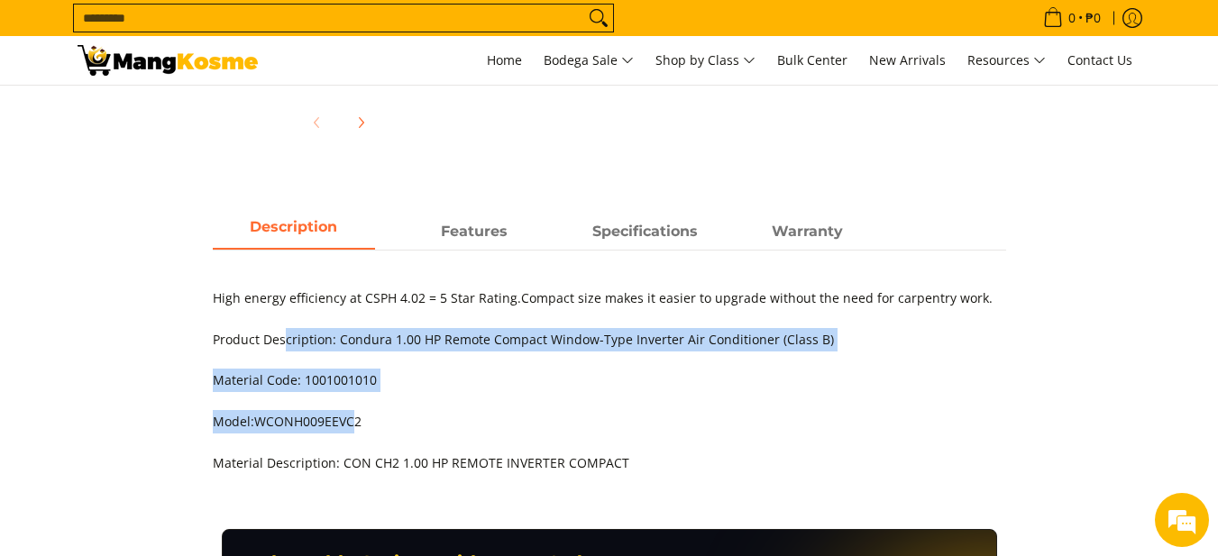
drag, startPoint x: 283, startPoint y: 345, endPoint x: 357, endPoint y: 422, distance: 106.4
click at [357, 422] on div "High energy efficiency at CSPH 4.02 = 5 Star Rating. Compact size makes it easi…" at bounding box center [609, 390] width 793 height 206
click at [358, 422] on span "WCONH009EEVC2" at bounding box center [307, 421] width 107 height 17
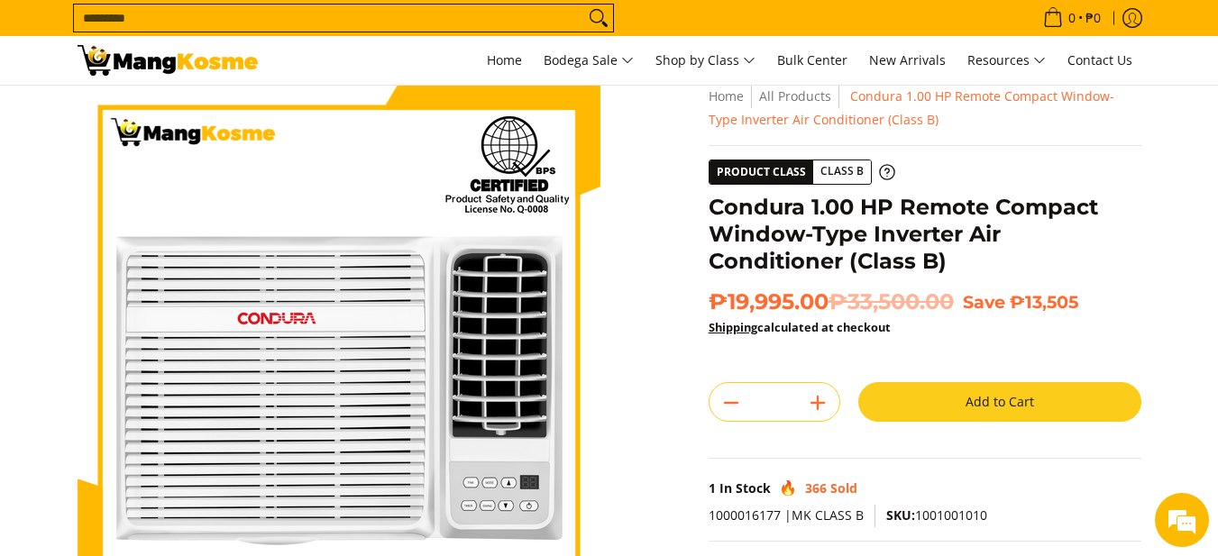
scroll to position [0, 0]
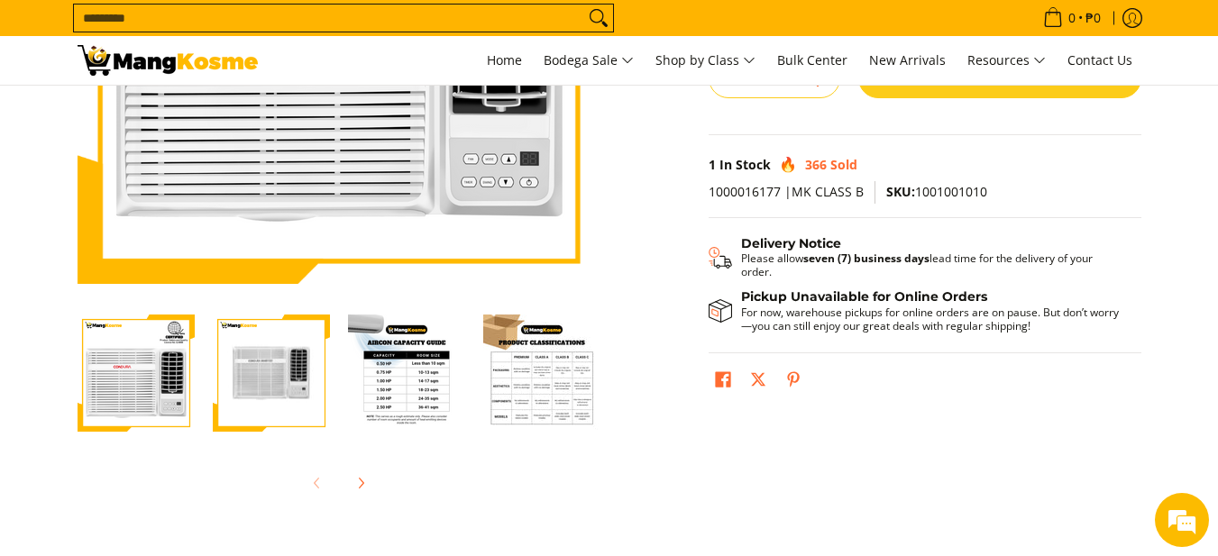
click at [306, 386] on img "Condura 1.00 HP Remote Compact Window-Type Inverter Air Conditioner (Class B)-2" at bounding box center [271, 373] width 117 height 114
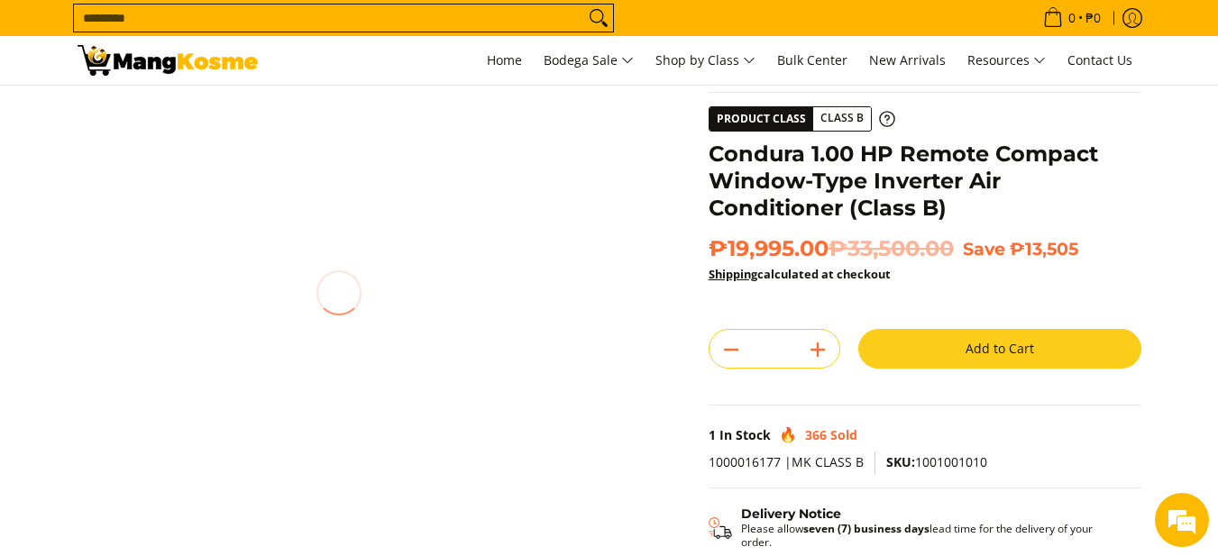
scroll to position [270, 0]
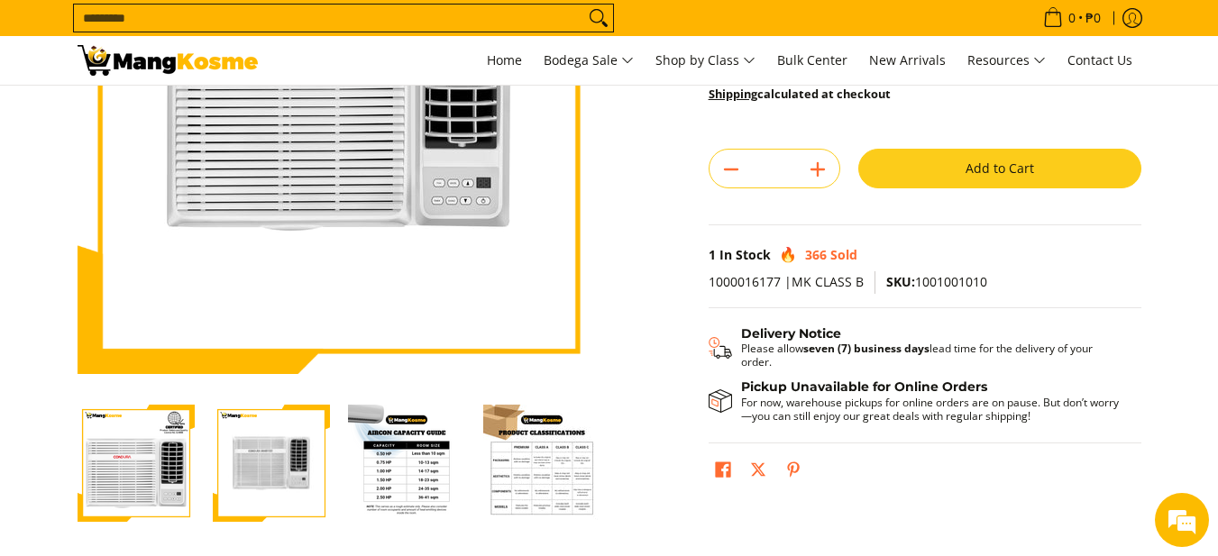
click at [394, 457] on img "Condura 1.00 HP Remote Compact Window-Type Inverter Air Conditioner (Class B)-3" at bounding box center [406, 463] width 117 height 117
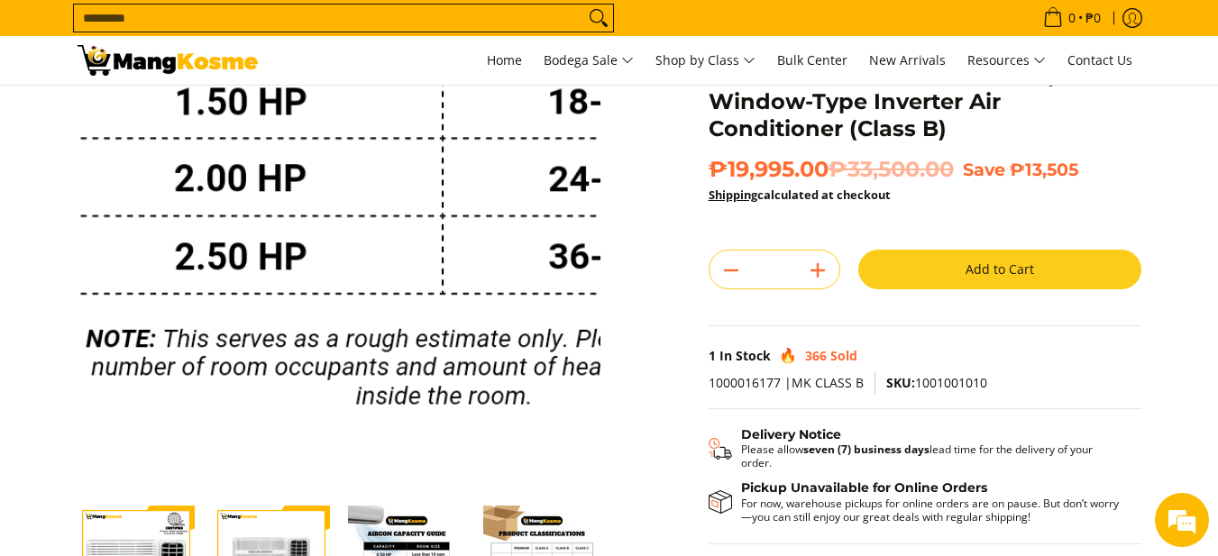
scroll to position [180, 0]
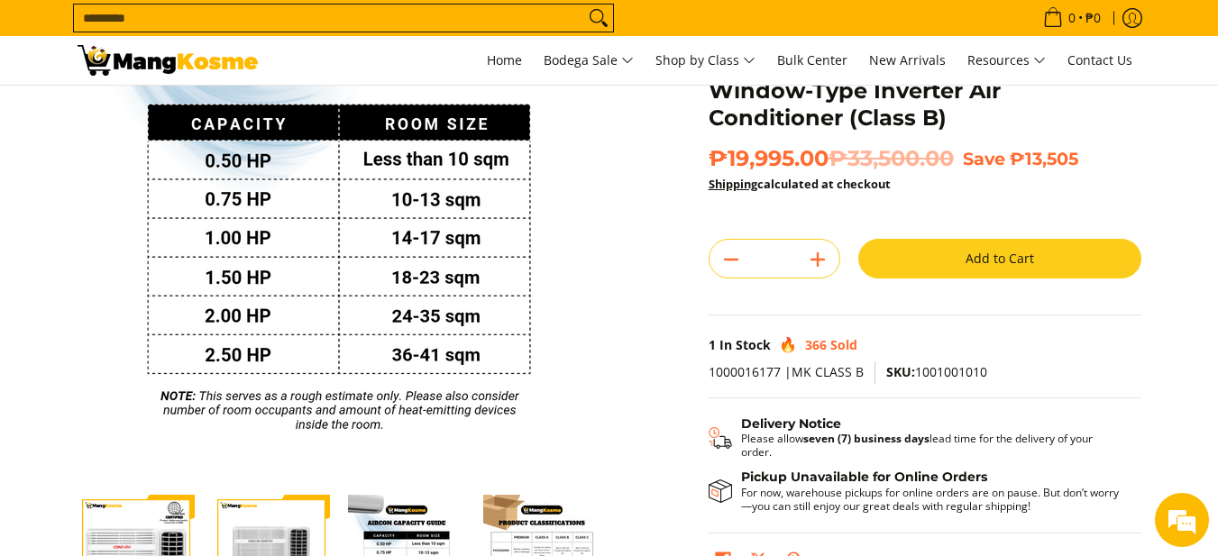
click at [633, 305] on div "Skip to Main Content Enable zoom Disable zoom Enable zoom Disable zoom Enable z…" at bounding box center [609, 325] width 1082 height 769
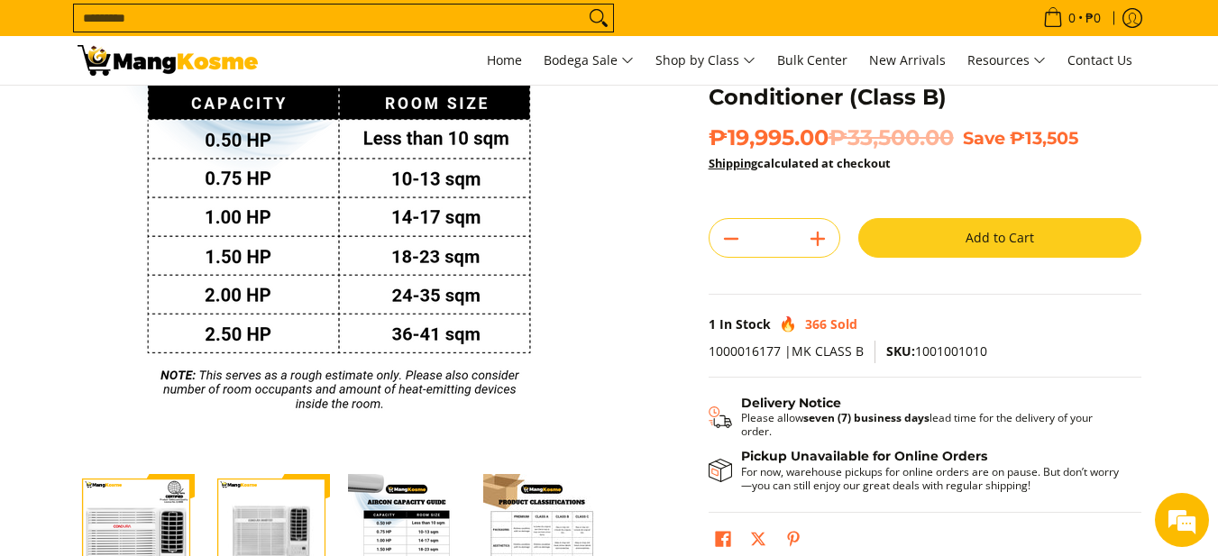
scroll to position [361, 0]
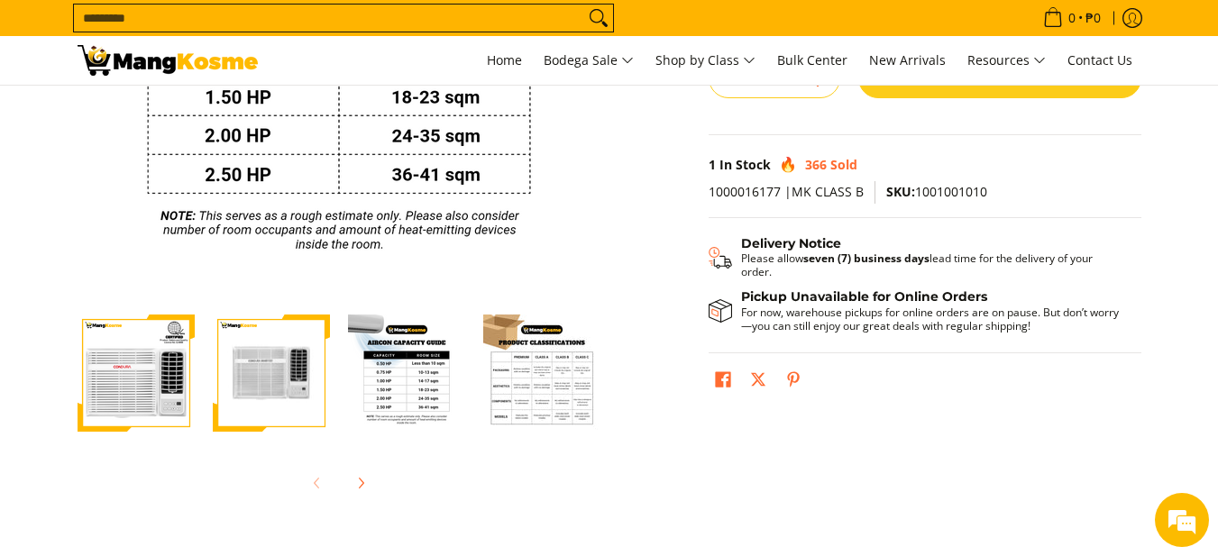
click at [429, 373] on img "Condura 1.00 HP Remote Compact Window-Type Inverter Air Conditioner (Class B)-3" at bounding box center [406, 373] width 117 height 117
click at [550, 379] on img "Condura 1.00 HP Remote Compact Window-Type Inverter Air Conditioner (Class B)-4" at bounding box center [541, 373] width 117 height 117
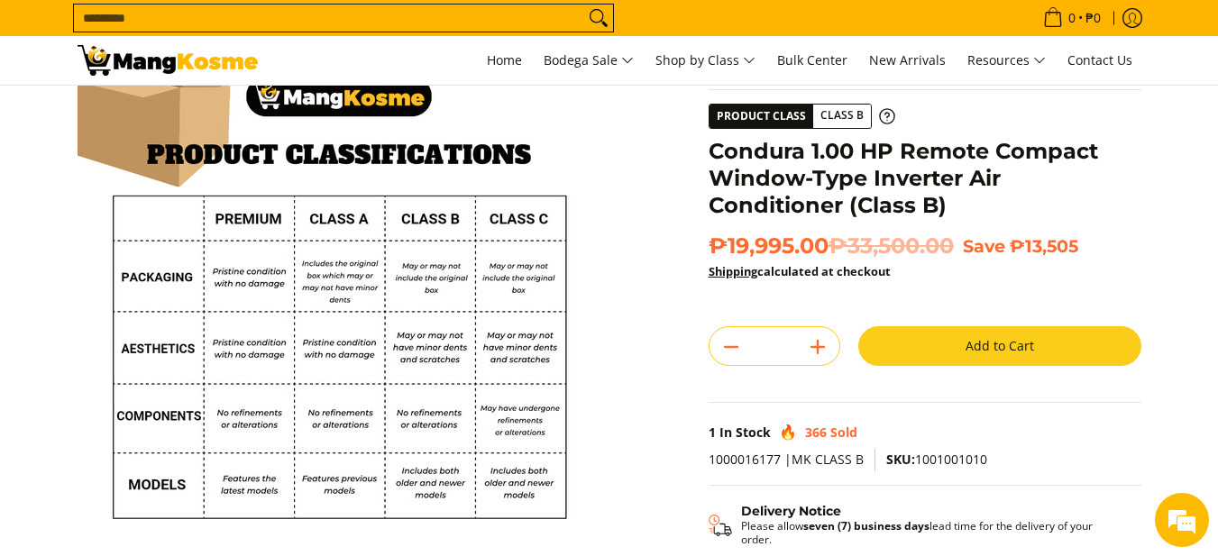
scroll to position [90, 0]
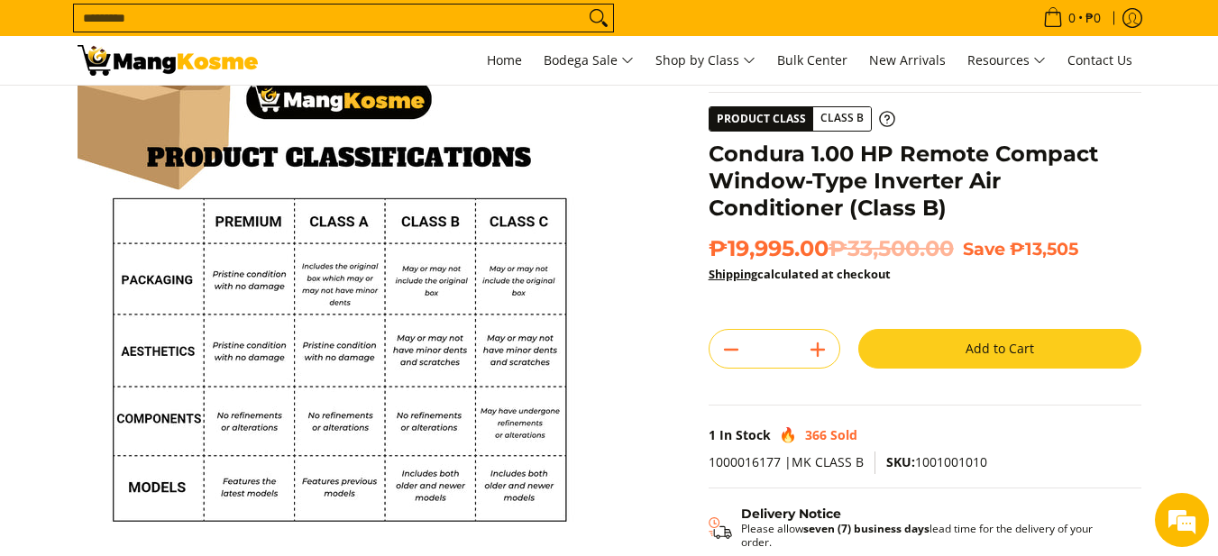
click at [649, 313] on div "Skip to Main Content Enable zoom Disable zoom Enable zoom Disable zoom Enable z…" at bounding box center [609, 416] width 1082 height 769
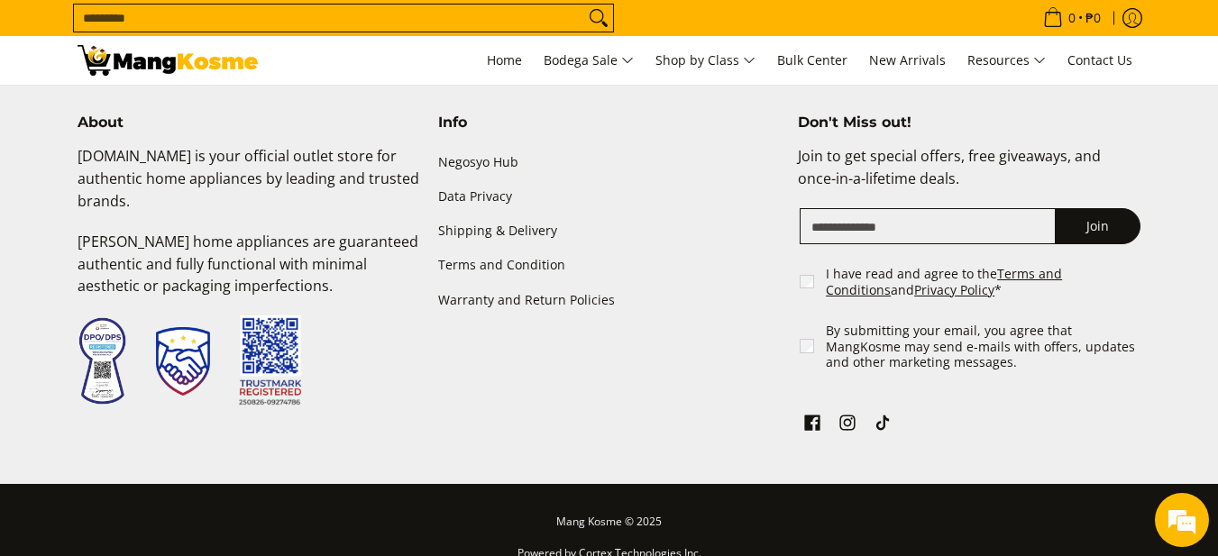
scroll to position [1966, 0]
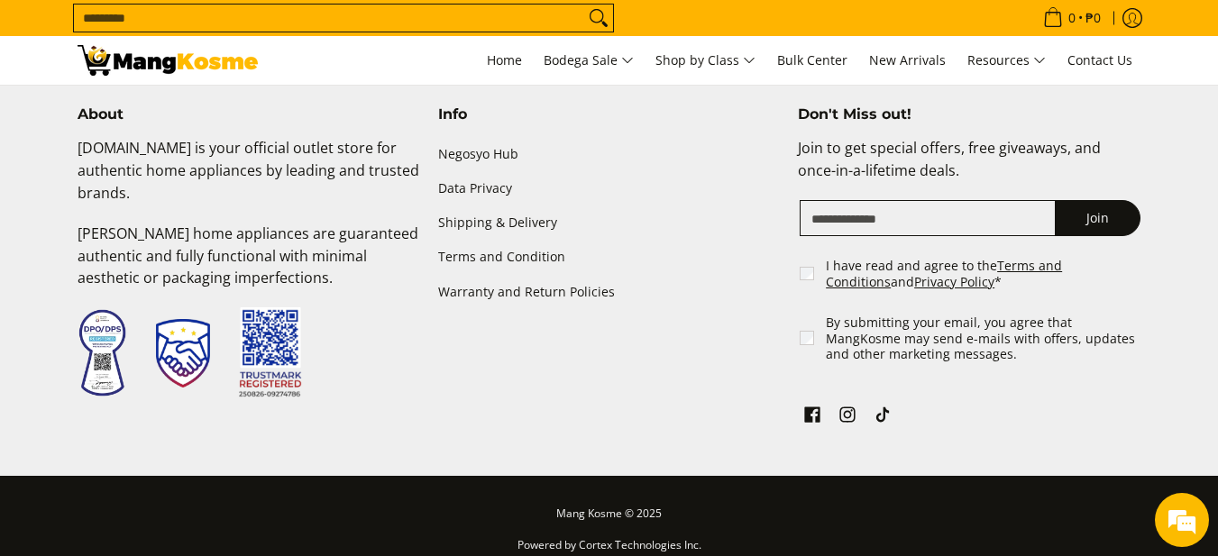
click at [634, 397] on div "About Mangkosme.com is your official outlet store for authentic home appliances…" at bounding box center [609, 290] width 1082 height 370
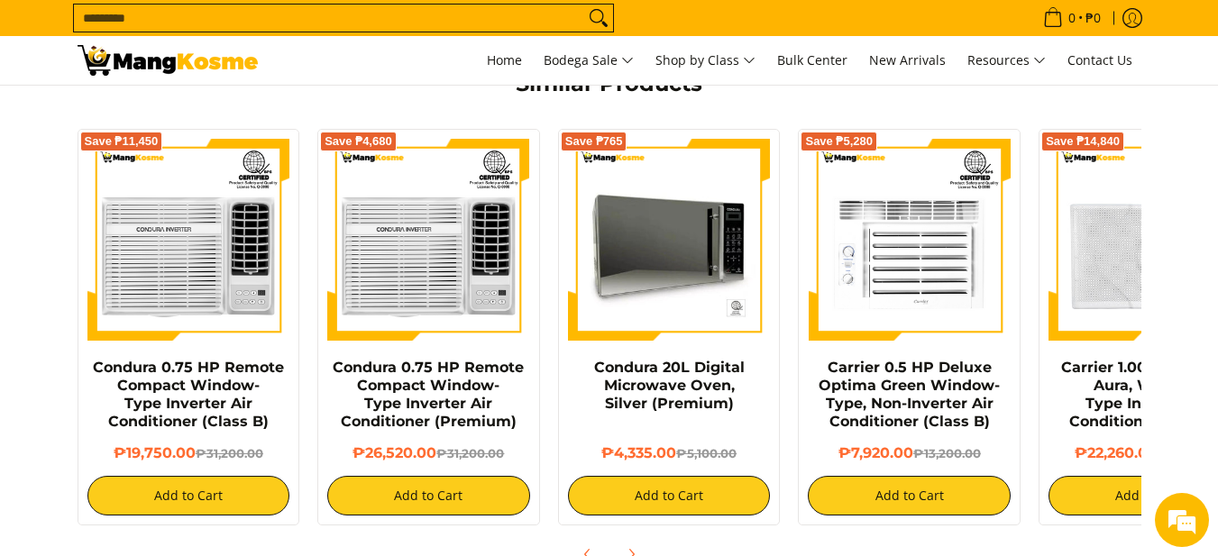
scroll to position [0, 120]
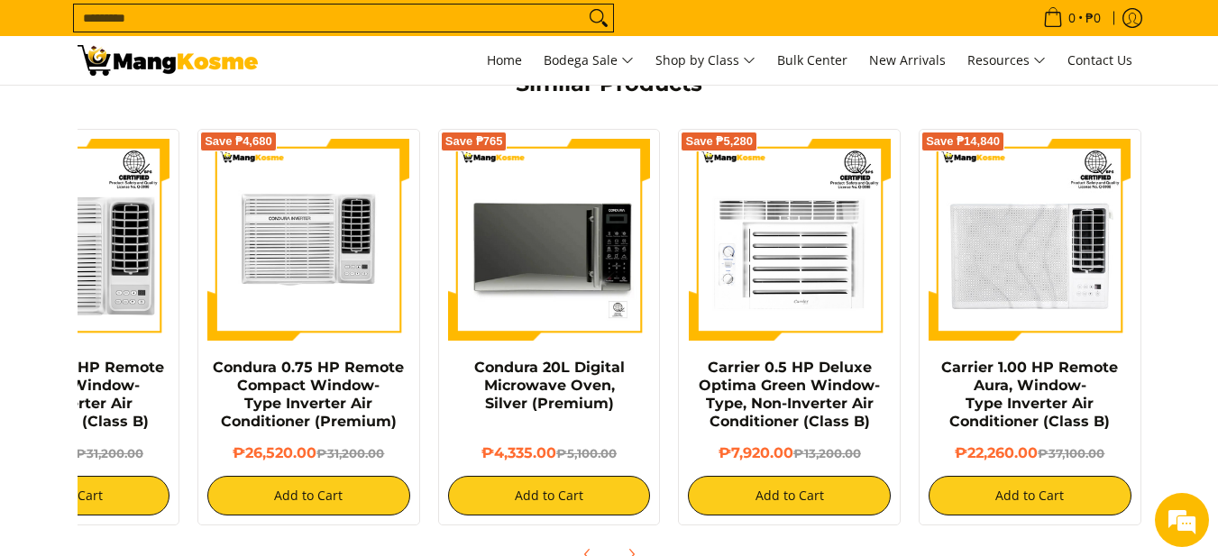
drag, startPoint x: 976, startPoint y: 302, endPoint x: 326, endPoint y: 298, distance: 649.8
click at [326, 298] on div "Save ₱11,450 Condura 0.75 HP Remote Compact Window-Type Inverter Air Conditione…" at bounding box center [549, 323] width 1201 height 406
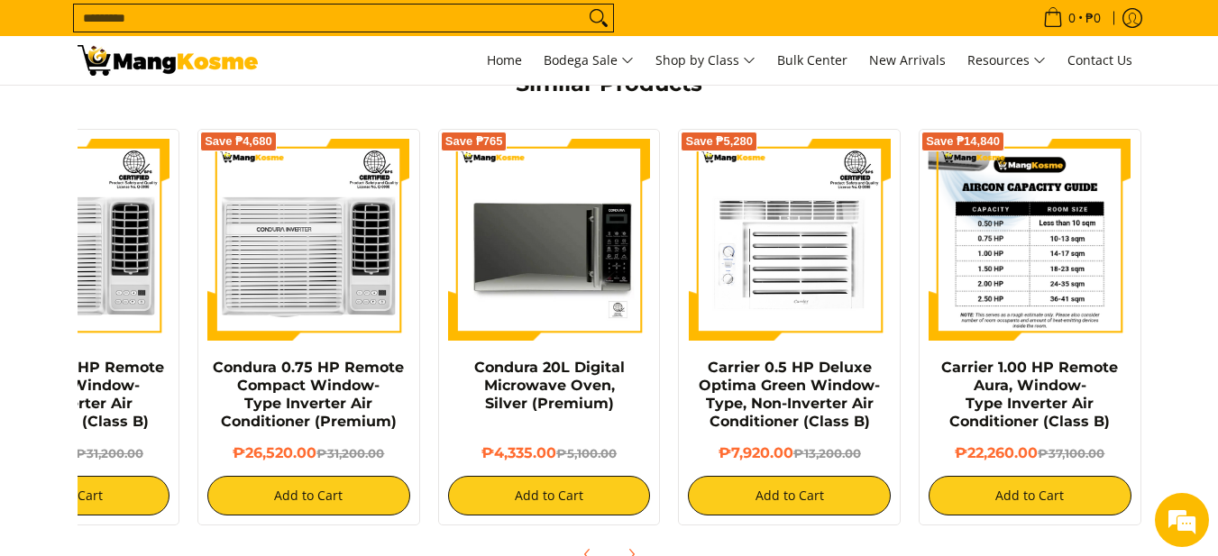
click at [1036, 305] on img at bounding box center [1029, 240] width 203 height 203
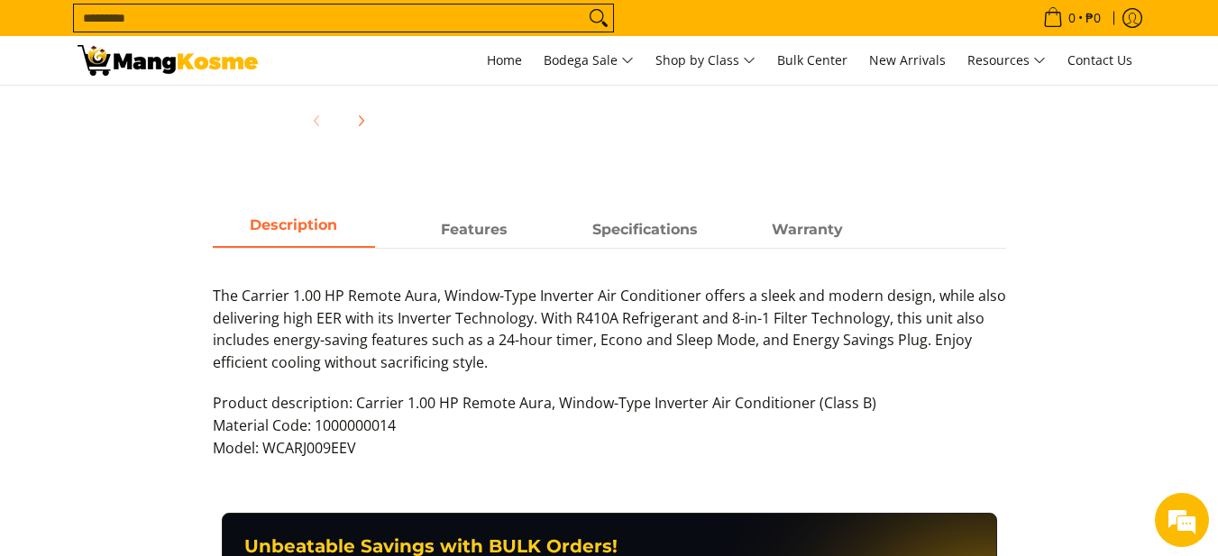
scroll to position [811, 0]
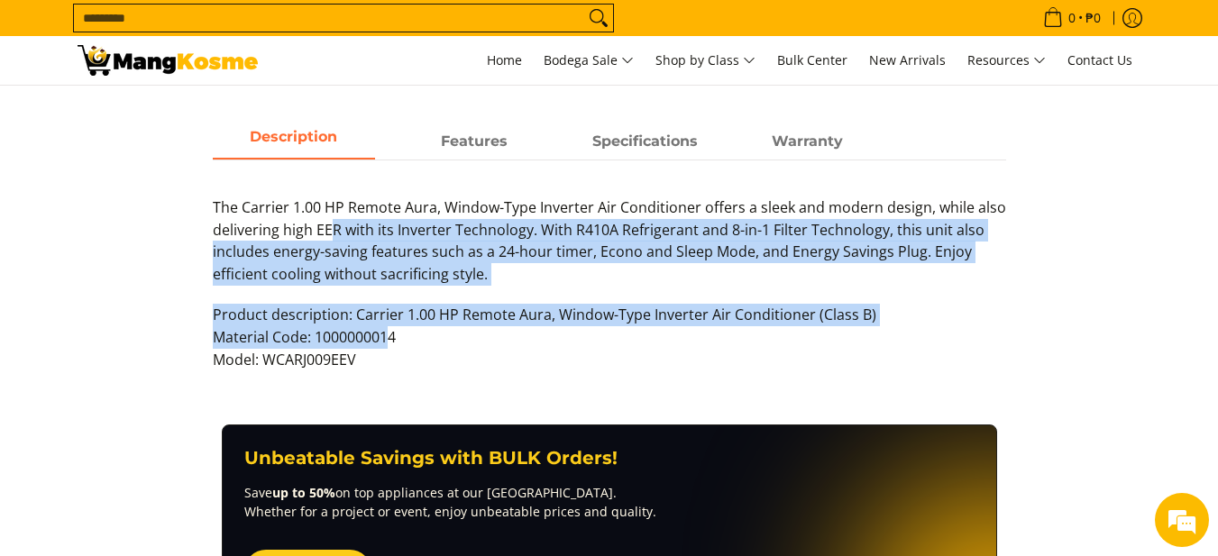
drag, startPoint x: 333, startPoint y: 227, endPoint x: 390, endPoint y: 342, distance: 129.0
click at [390, 342] on div "The Carrier 1.00 HP Remote Aura, Window-Type Inverter Air Conditioner offers a …" at bounding box center [609, 292] width 793 height 193
click at [390, 342] on p "Product description: Carrier 1.00 HP Remote Aura, Window-Type Inverter Air Cond…" at bounding box center [609, 346] width 793 height 85
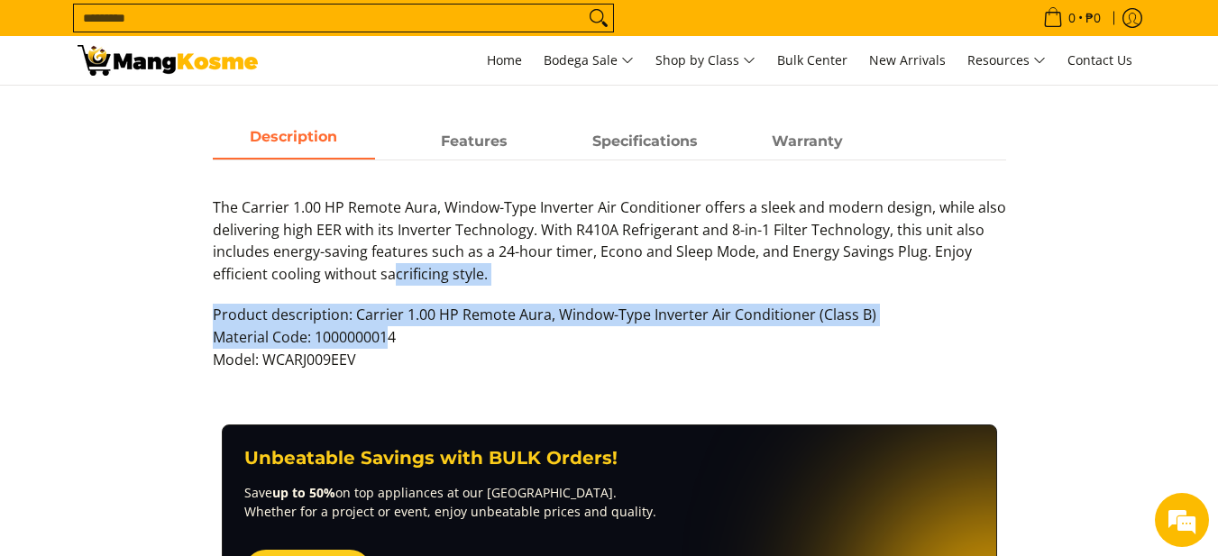
drag, startPoint x: 393, startPoint y: 267, endPoint x: 388, endPoint y: 338, distance: 71.4
click at [388, 338] on div "The Carrier 1.00 HP Remote Aura, Window-Type Inverter Air Conditioner offers a …" at bounding box center [609, 292] width 793 height 193
click at [388, 338] on p "Product description: Carrier 1.00 HP Remote Aura, Window-Type Inverter Air Cond…" at bounding box center [609, 346] width 793 height 85
drag, startPoint x: 412, startPoint y: 268, endPoint x: 386, endPoint y: 354, distance: 90.4
click at [386, 354] on div "The Carrier 1.00 HP Remote Aura, Window-Type Inverter Air Conditioner offers a …" at bounding box center [609, 292] width 793 height 193
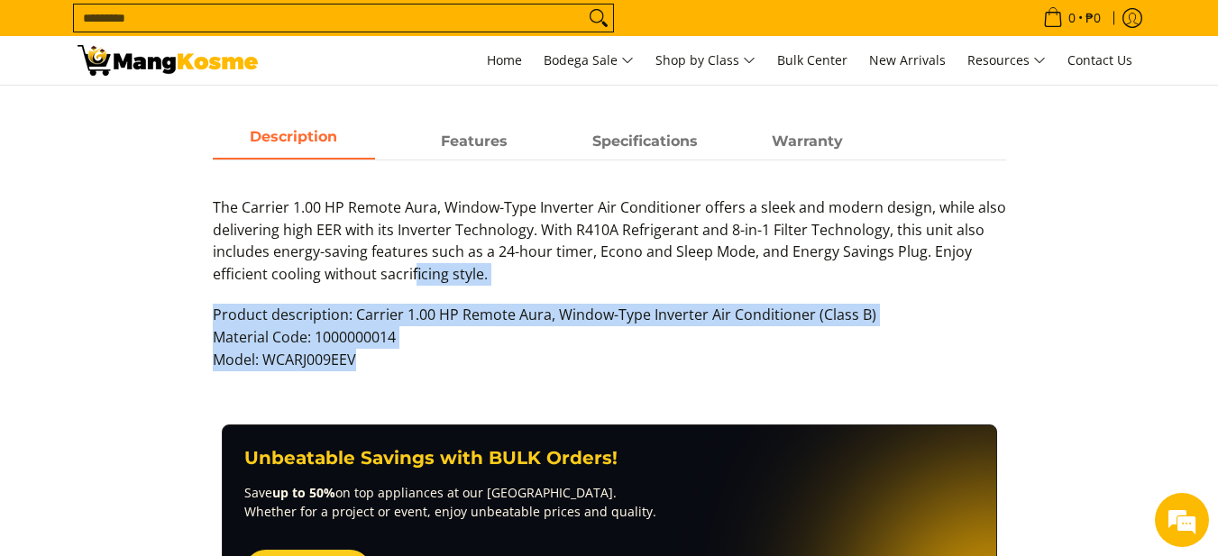
click at [386, 354] on p "Product description: Carrier 1.00 HP Remote Aura, Window-Type Inverter Air Cond…" at bounding box center [609, 346] width 793 height 85
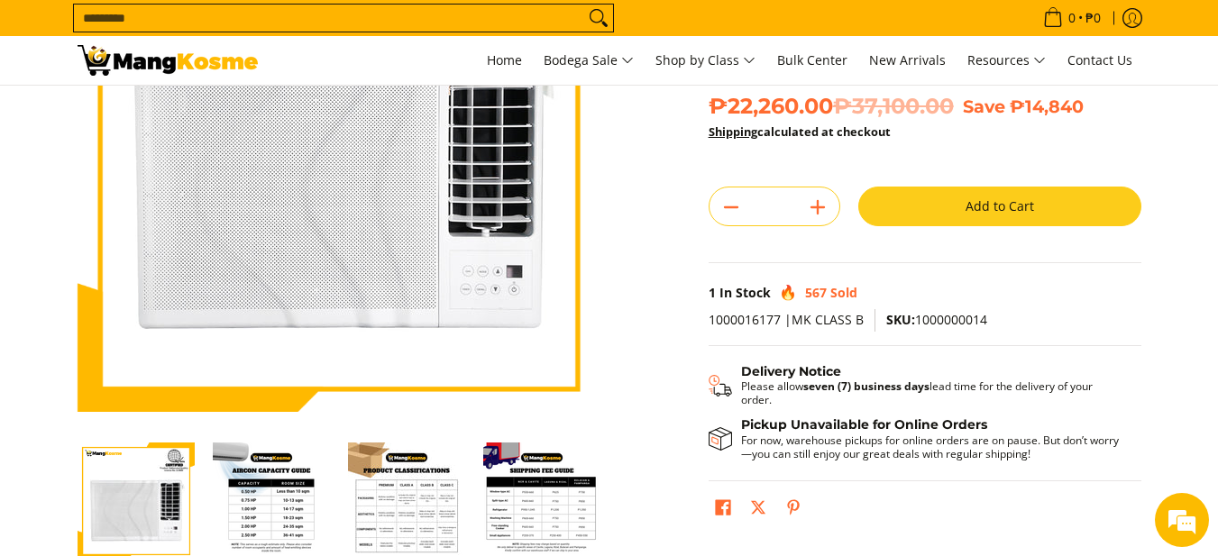
scroll to position [180, 0]
